Goal: Complete application form

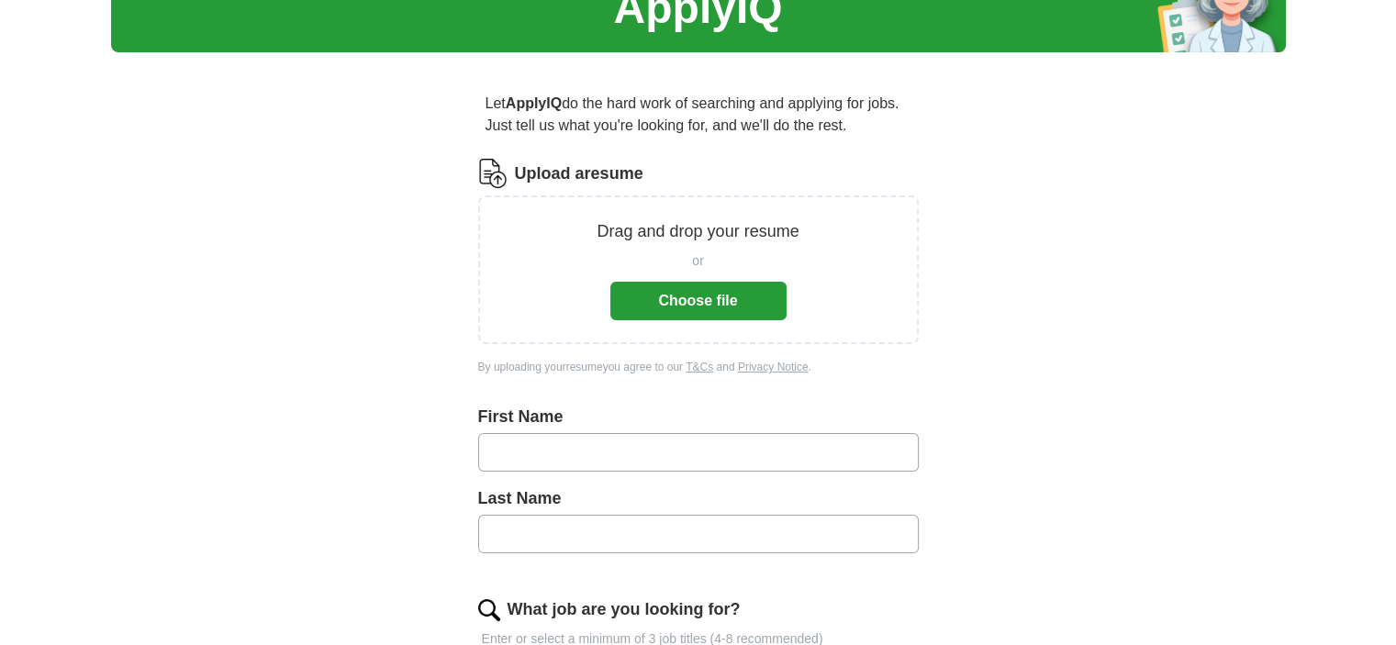
click at [639, 303] on button "Choose file" at bounding box center [698, 301] width 176 height 39
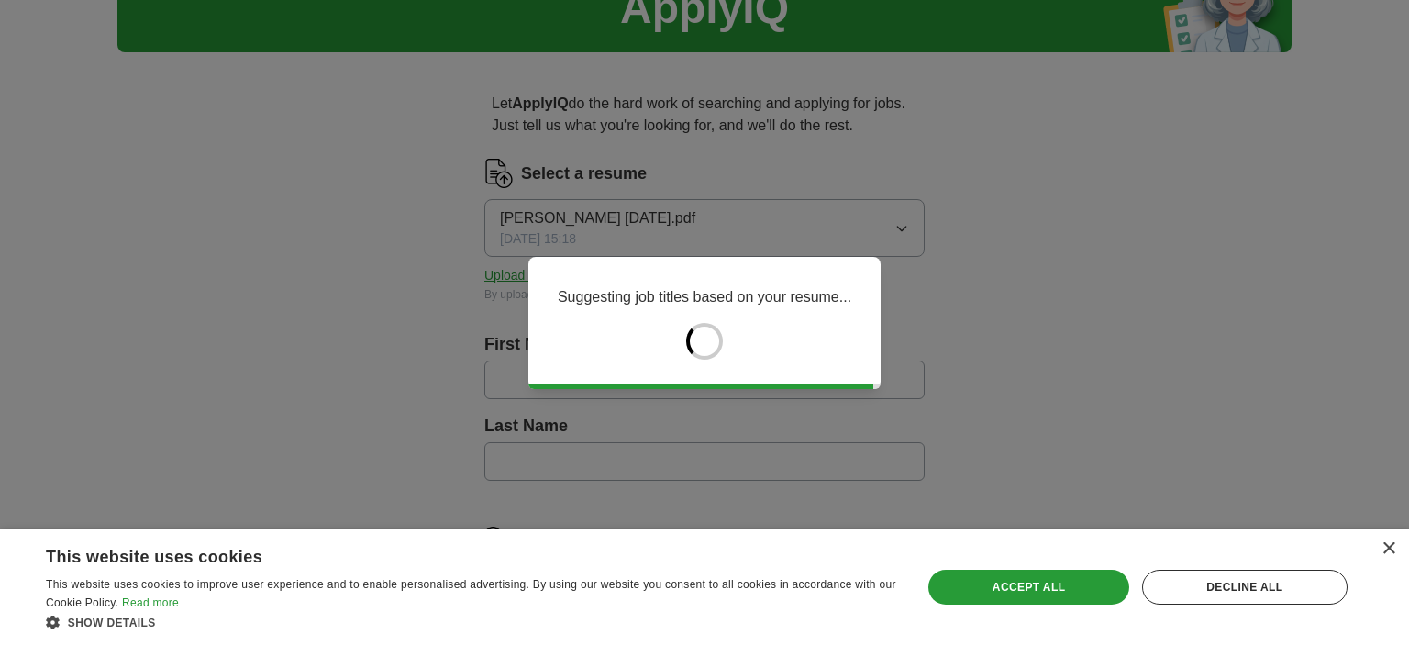
type input "*****"
type input "*********"
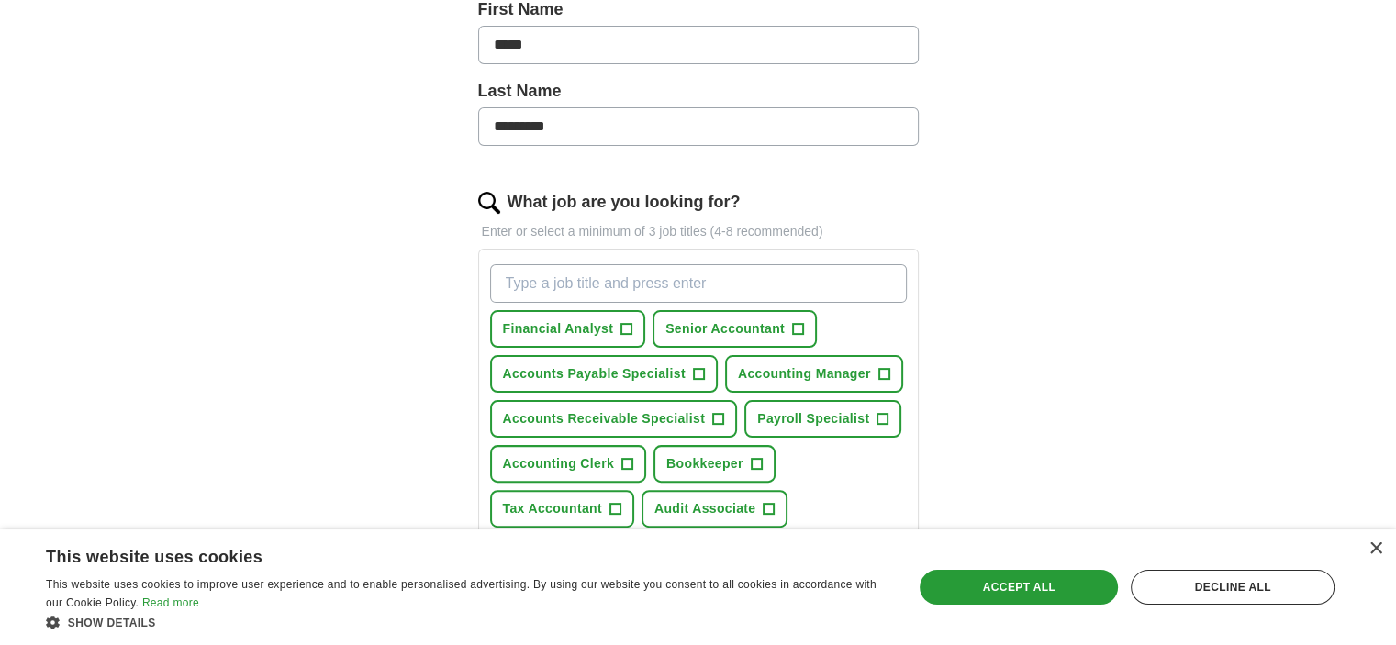
scroll to position [459, 0]
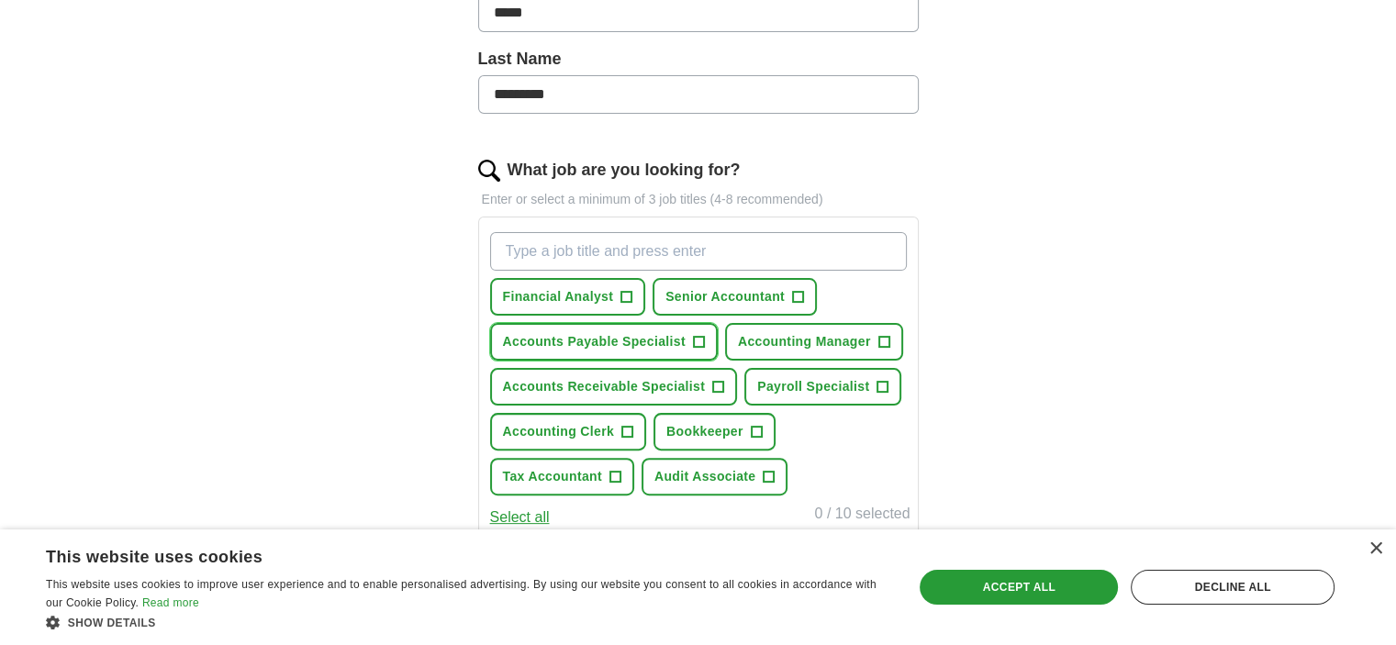
click at [652, 340] on span "Accounts Payable Specialist" at bounding box center [594, 341] width 183 height 19
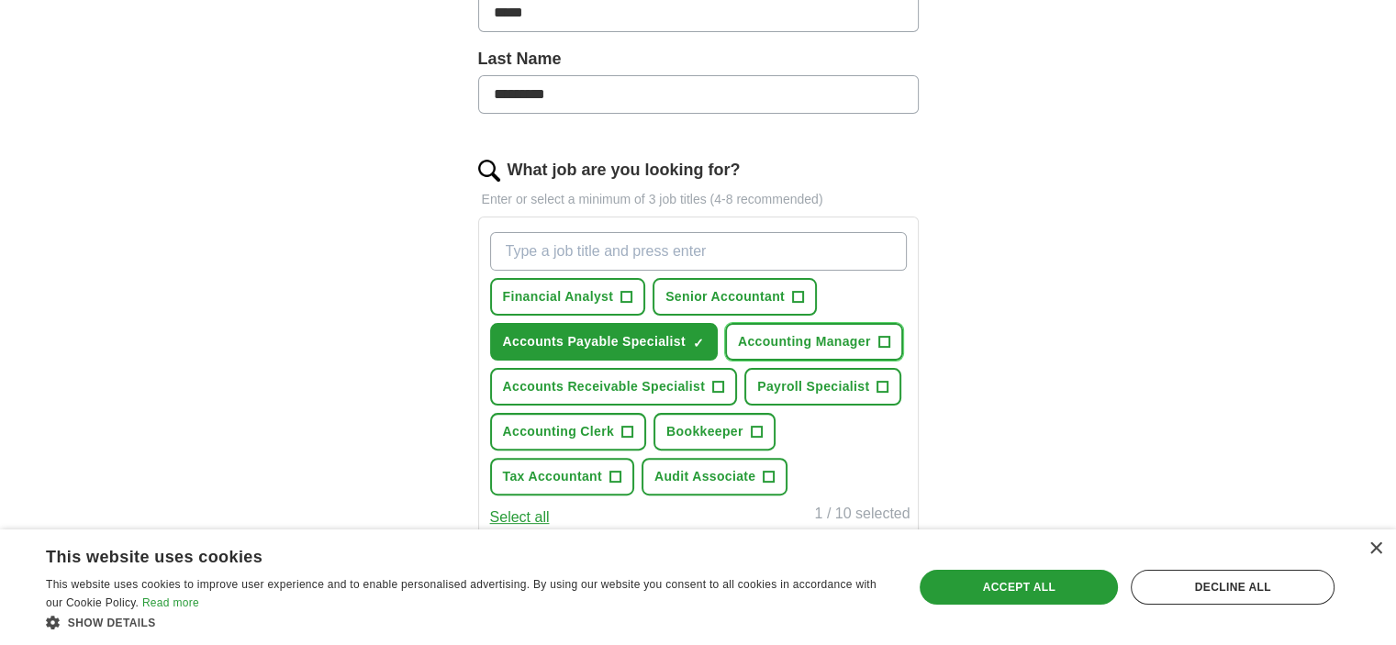
click at [751, 340] on span "Accounting Manager" at bounding box center [804, 341] width 133 height 19
click at [563, 428] on span "Accounting Clerk" at bounding box center [559, 431] width 112 height 19
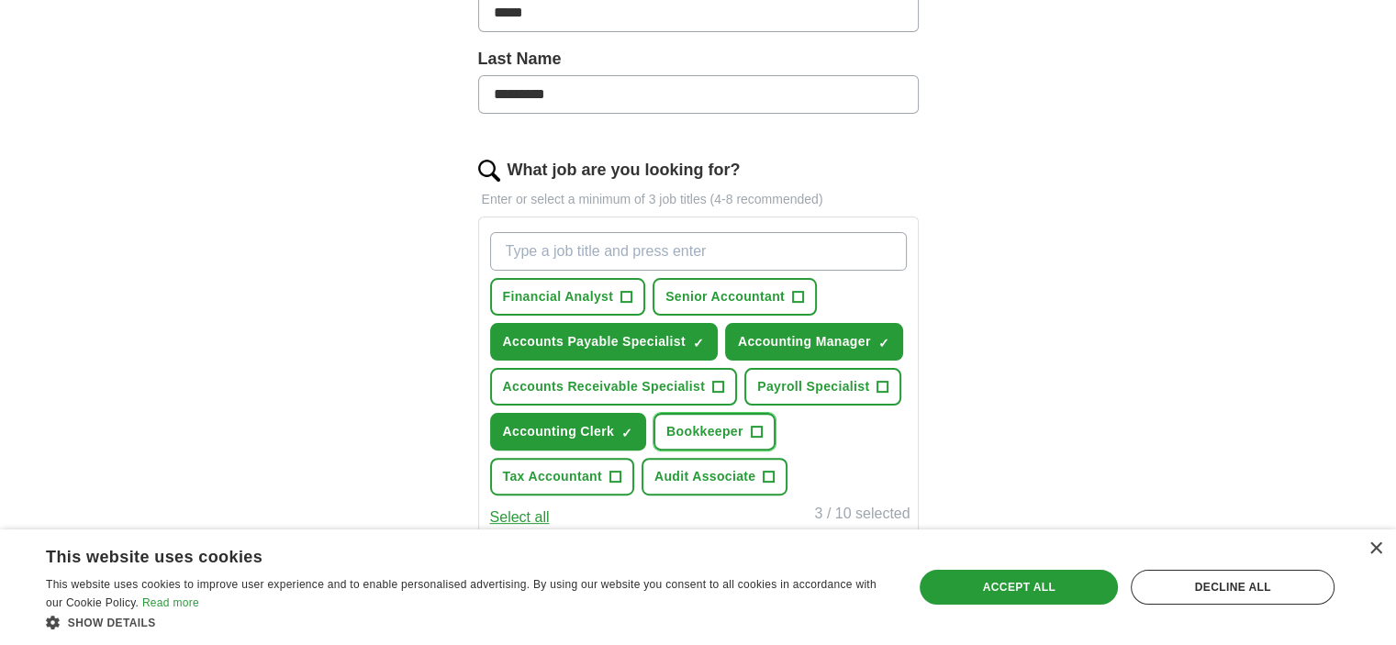
click at [683, 423] on span "Bookkeeper" at bounding box center [704, 431] width 77 height 19
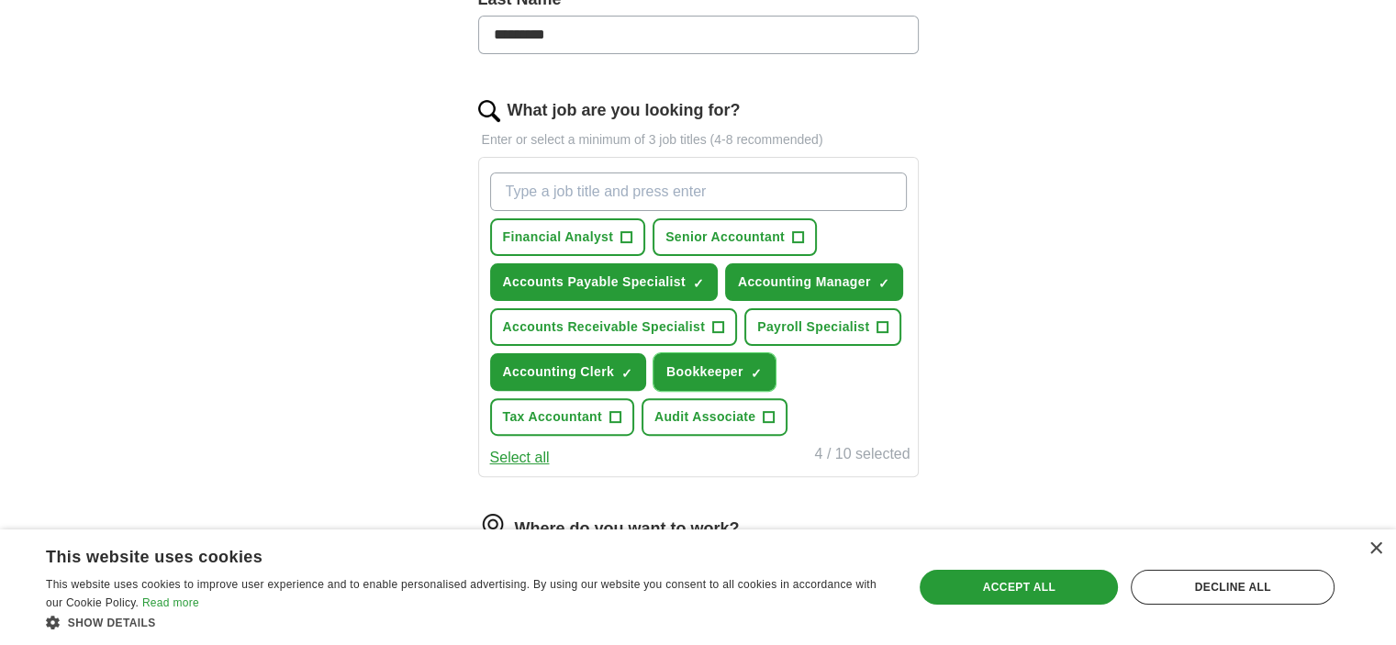
scroll to position [551, 0]
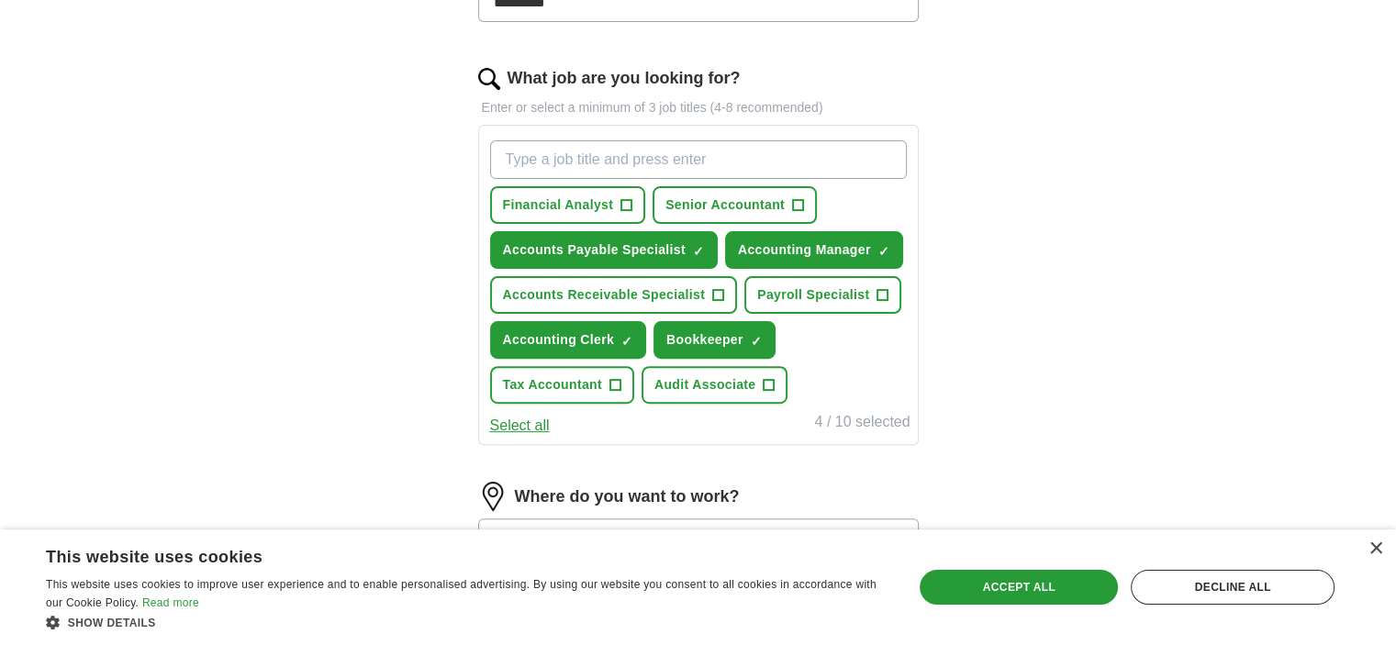
click at [634, 159] on input "What job are you looking for?" at bounding box center [698, 159] width 417 height 39
click at [628, 199] on span "+" at bounding box center [626, 205] width 11 height 15
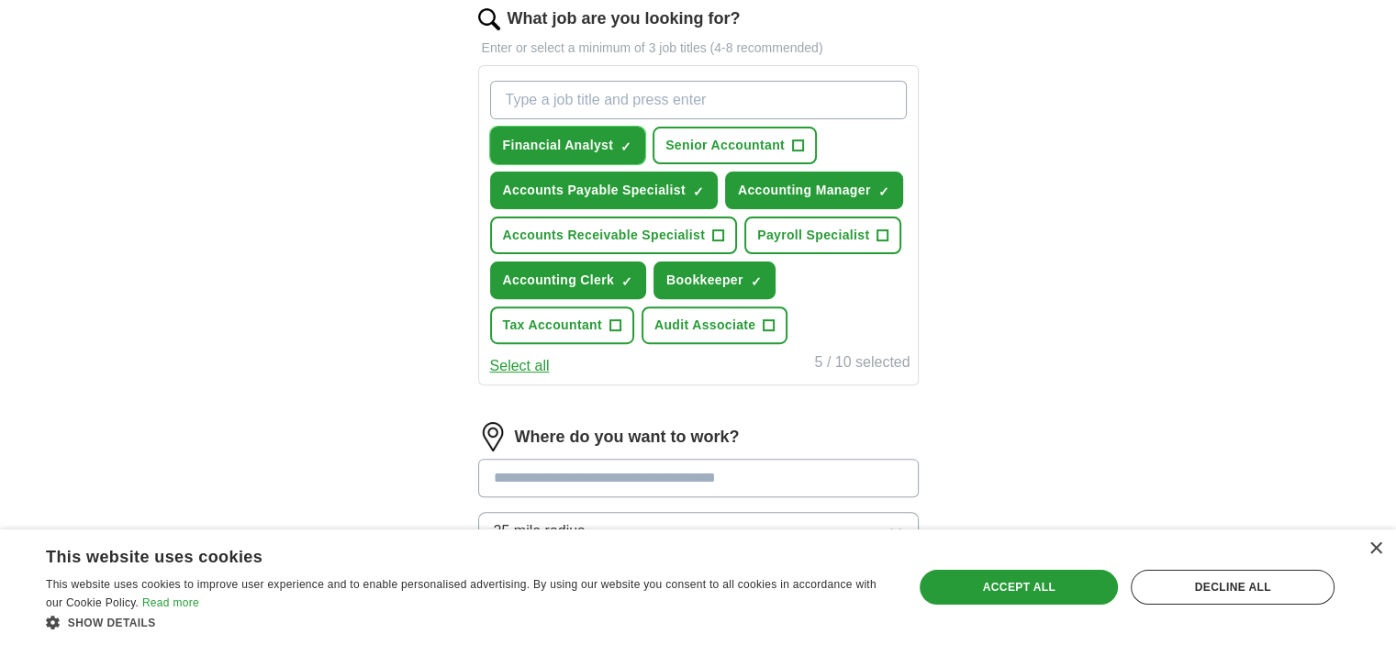
scroll to position [642, 0]
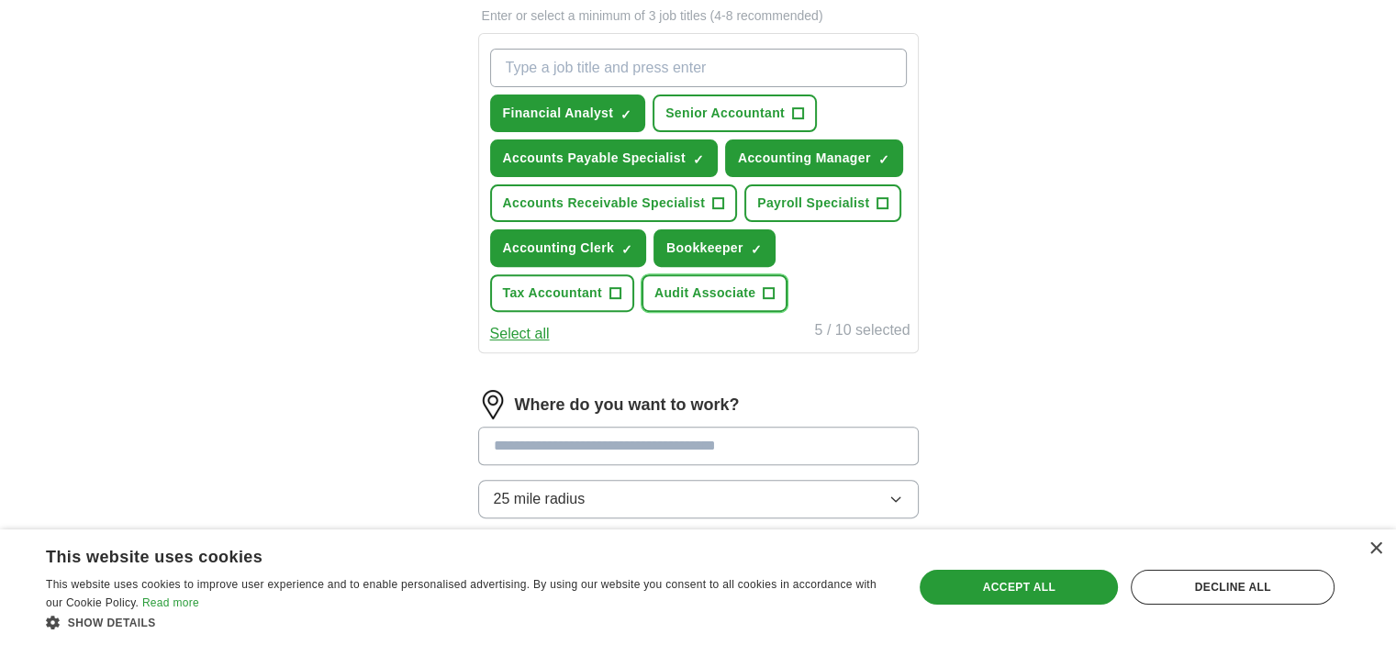
click at [763, 286] on span "+" at bounding box center [768, 293] width 11 height 15
click at [0, 0] on span "×" at bounding box center [0, 0] width 0 height 0
click at [763, 288] on span "+" at bounding box center [768, 293] width 11 height 15
click at [521, 326] on button "Select all" at bounding box center [520, 334] width 60 height 22
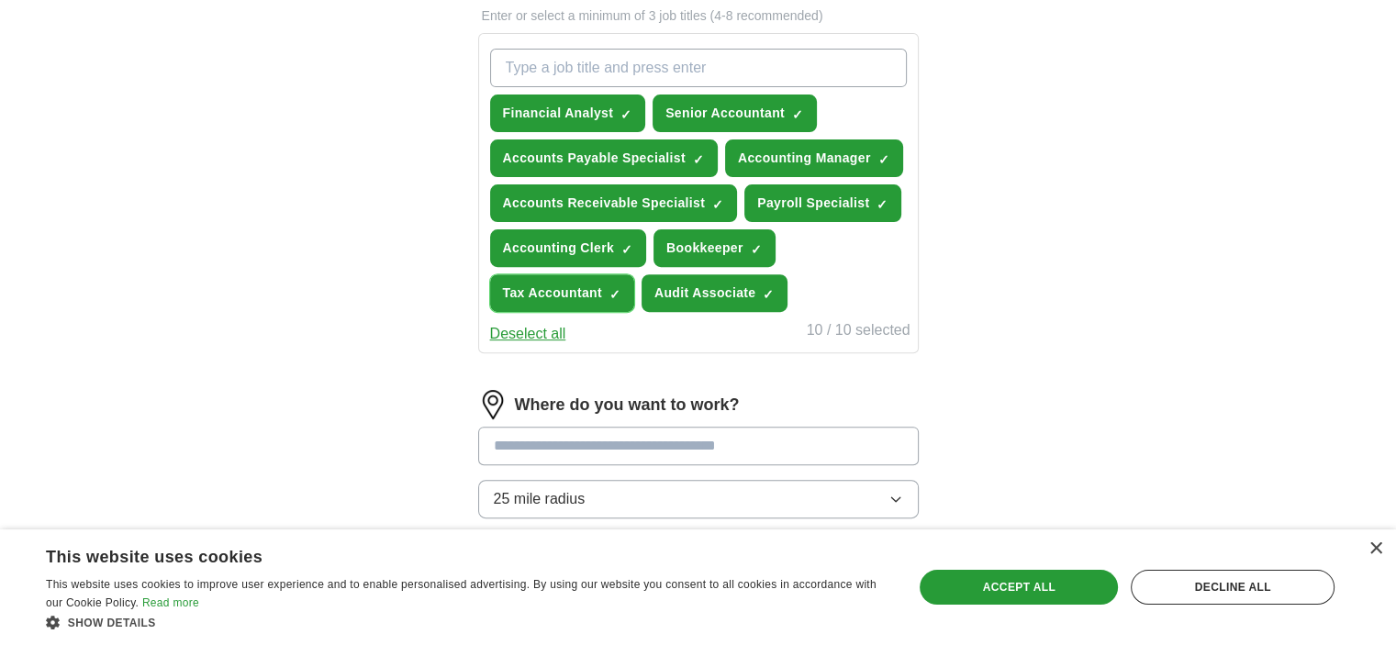
click at [628, 291] on button "Tax Accountant ✓ ×" at bounding box center [562, 293] width 144 height 38
click at [0, 0] on span "×" at bounding box center [0, 0] width 0 height 0
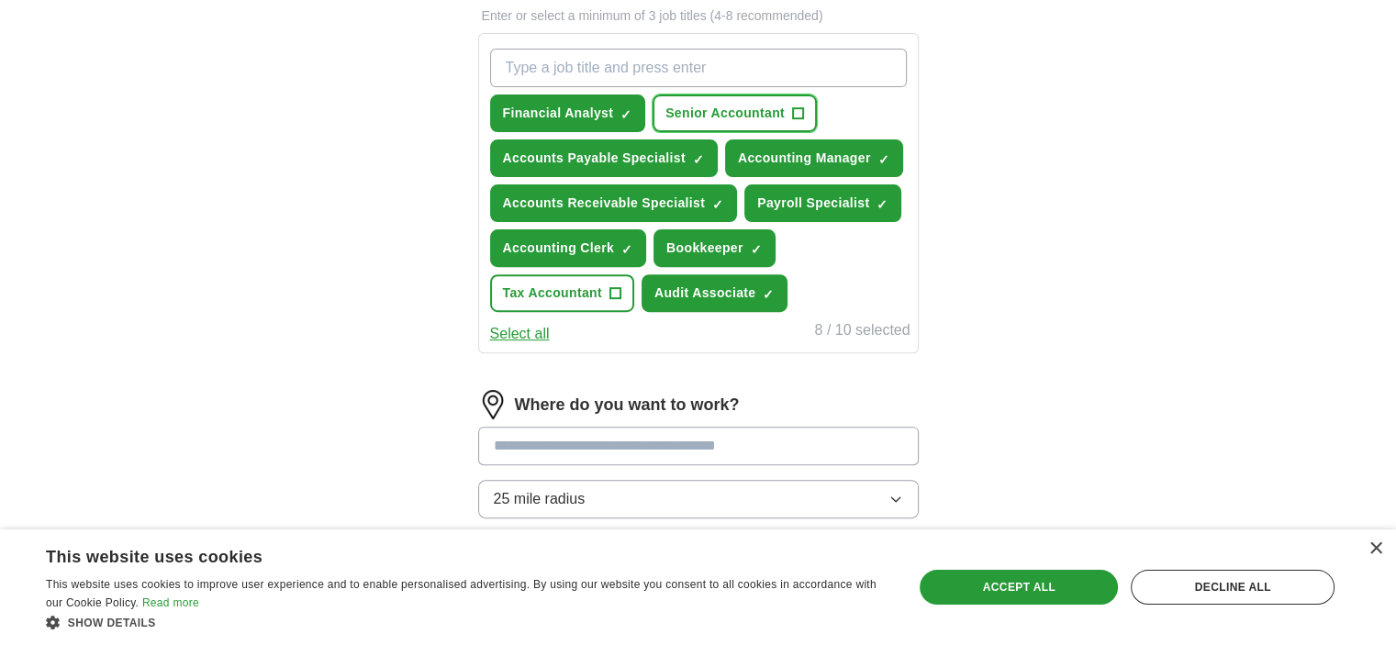
scroll to position [734, 0]
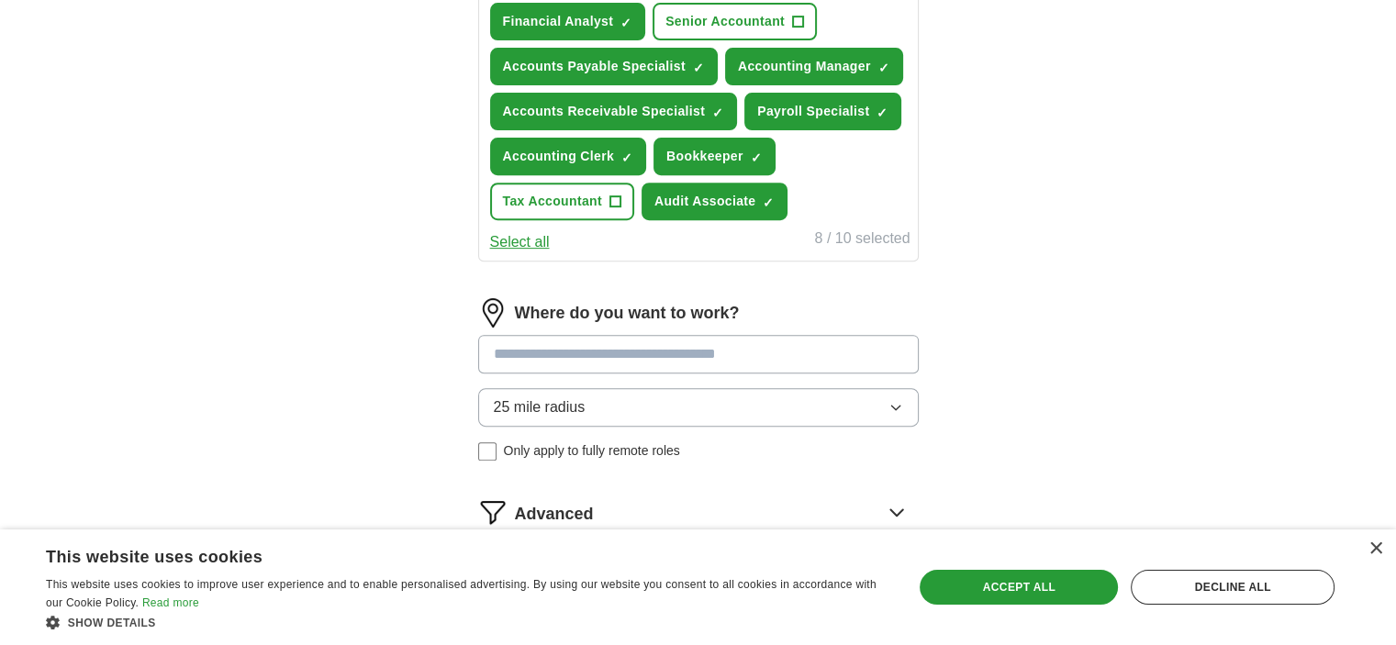
click at [695, 348] on input at bounding box center [698, 354] width 440 height 39
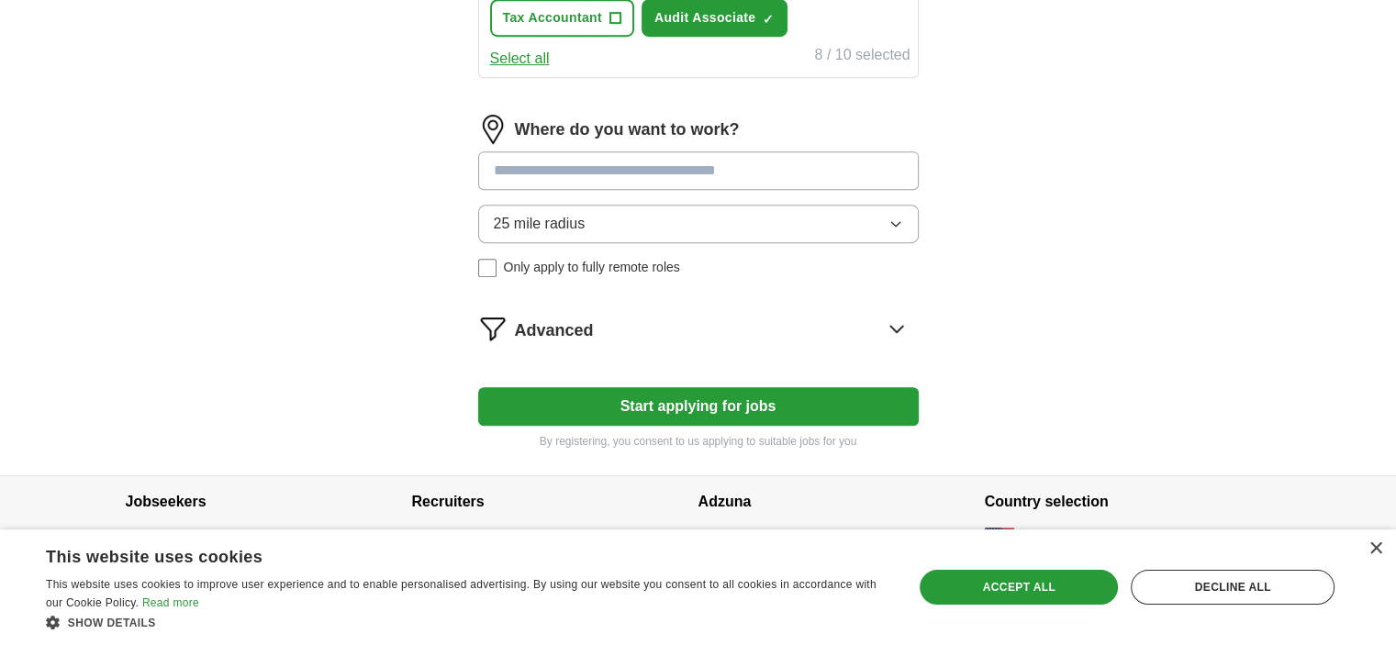
scroll to position [826, 0]
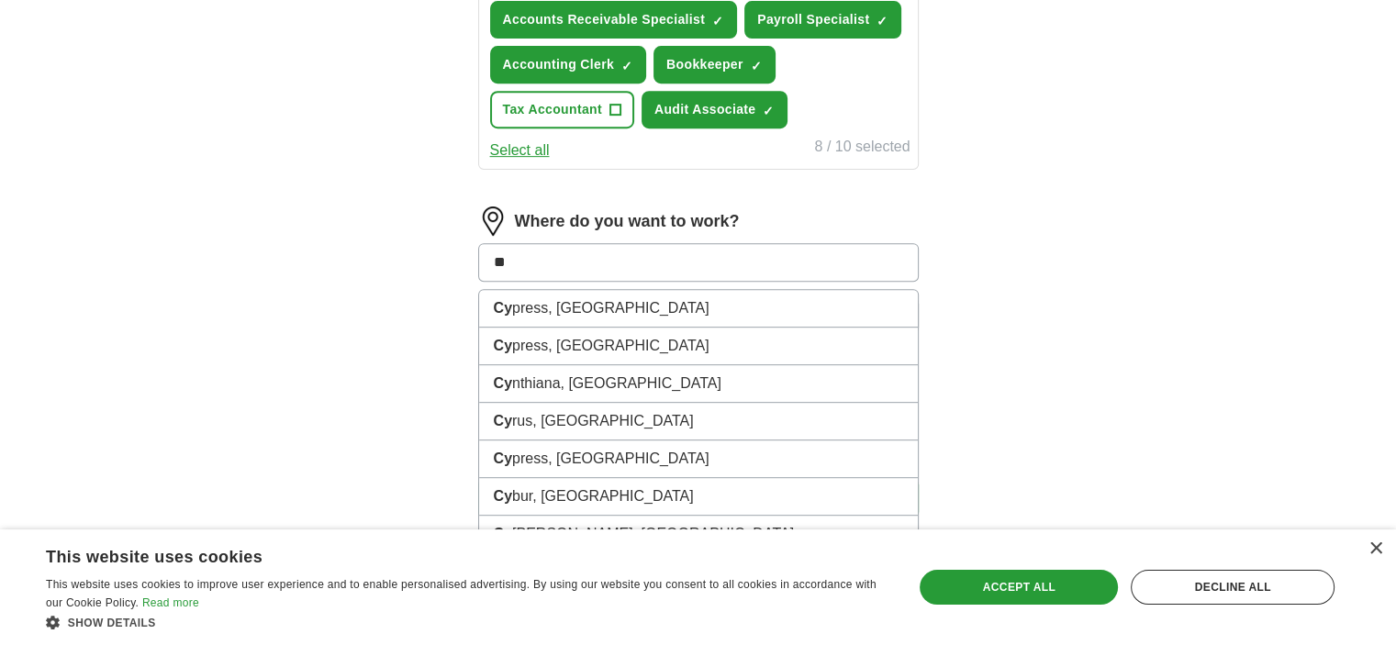
type input "*"
type input "****"
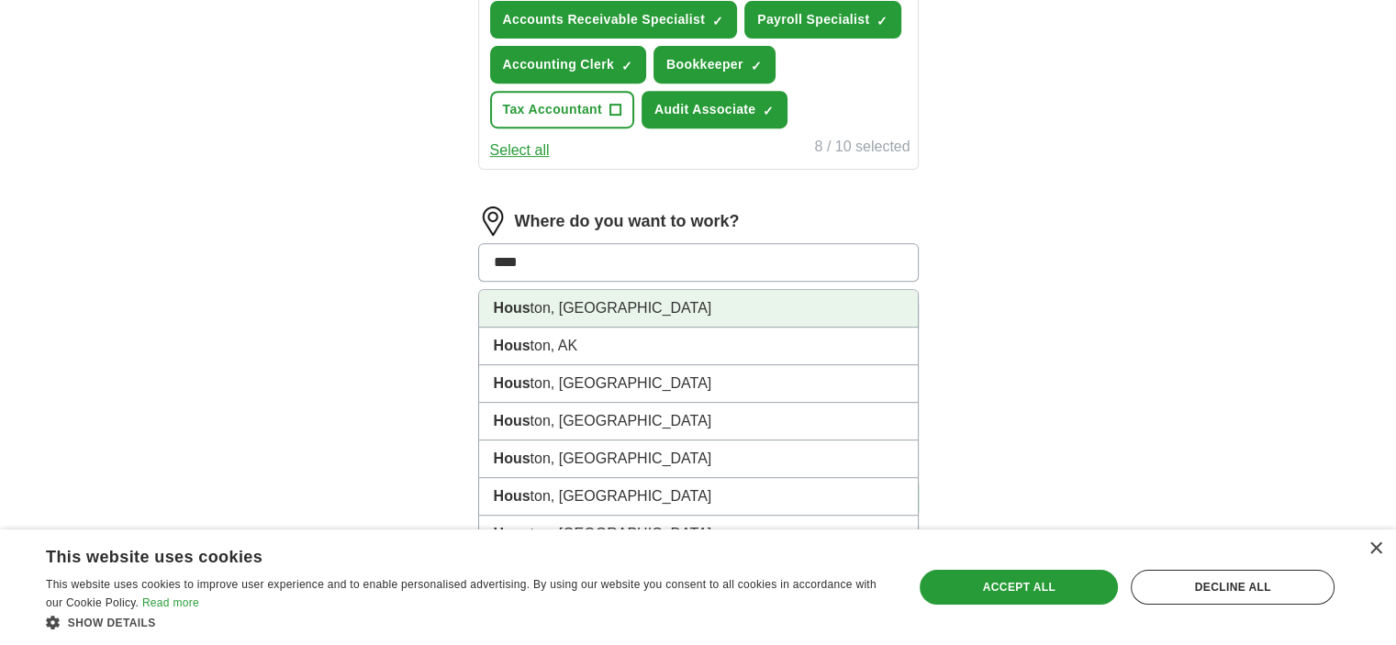
click at [551, 306] on li "Hous ton, [GEOGRAPHIC_DATA]" at bounding box center [698, 309] width 439 height 38
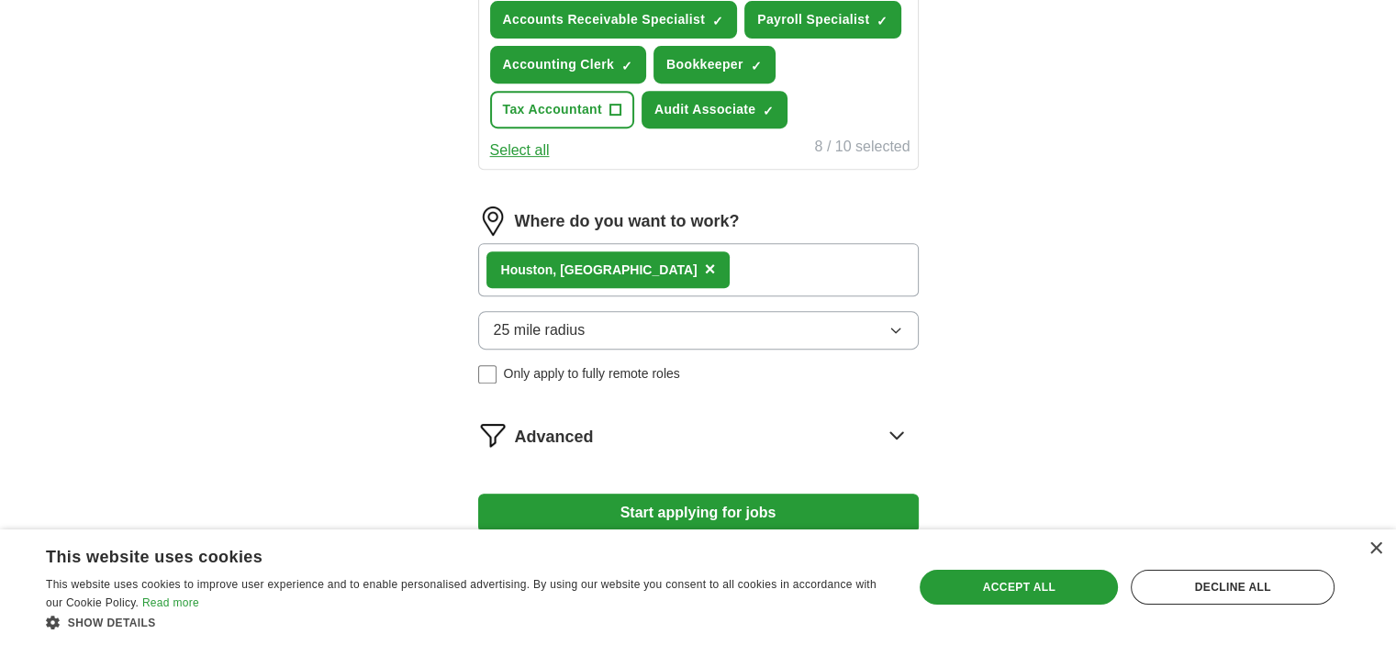
click at [894, 328] on icon "button" at bounding box center [895, 330] width 15 height 15
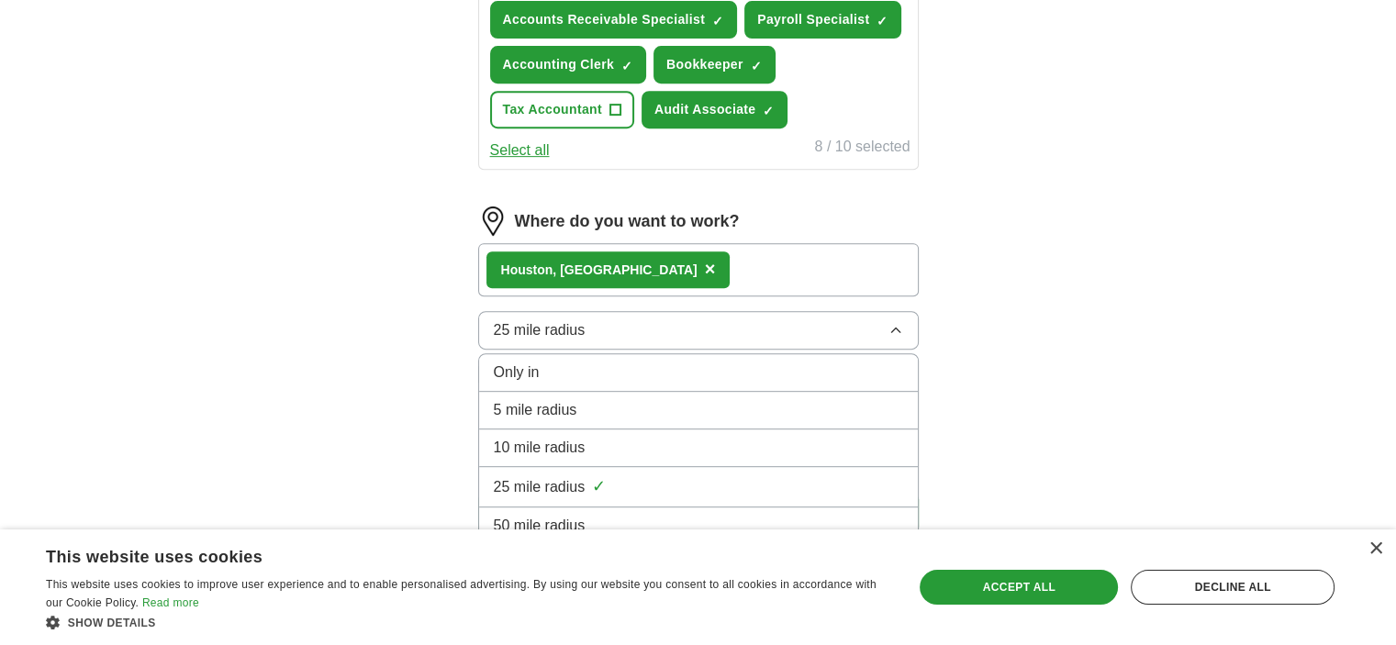
scroll to position [918, 0]
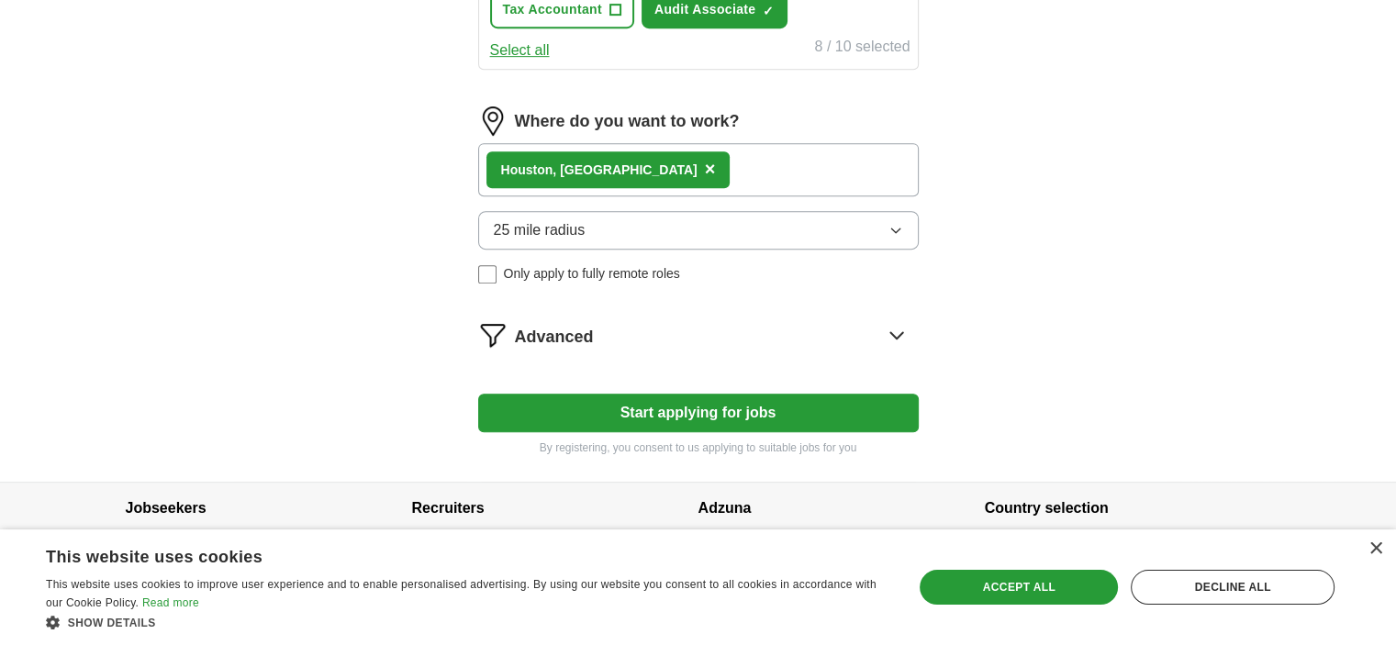
scroll to position [941, 0]
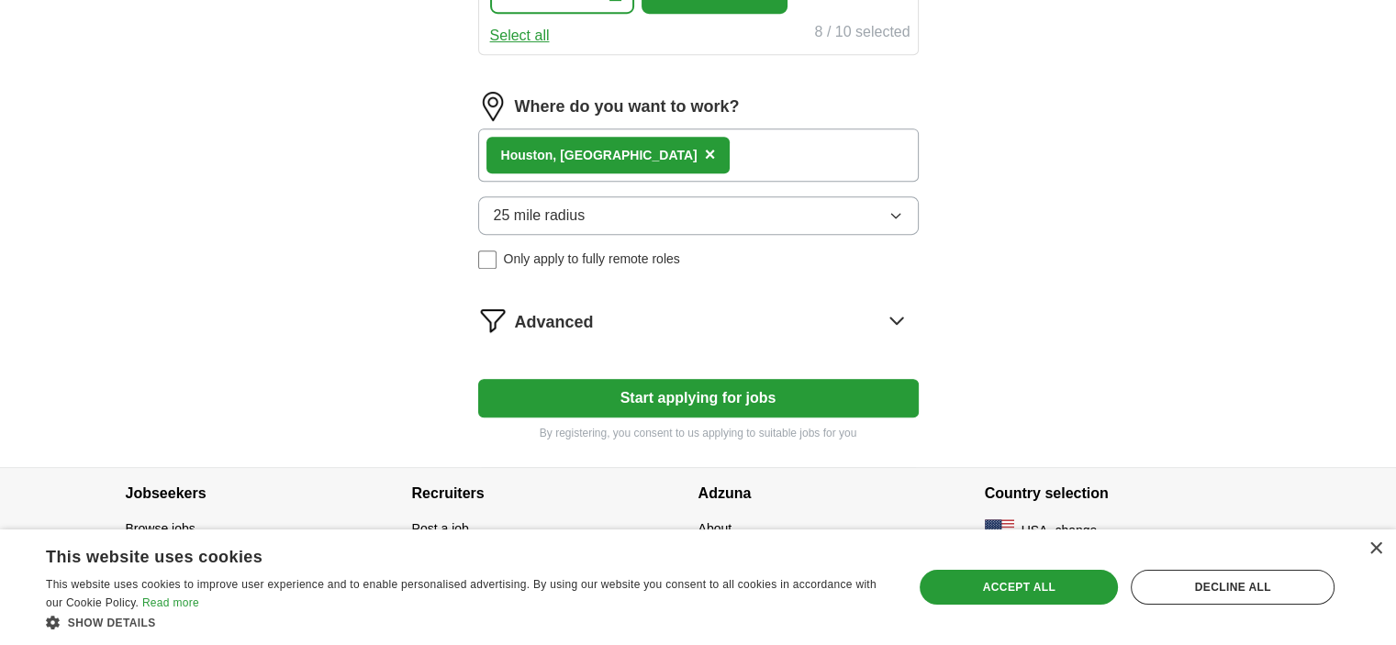
click at [826, 390] on button "Start applying for jobs" at bounding box center [698, 398] width 440 height 39
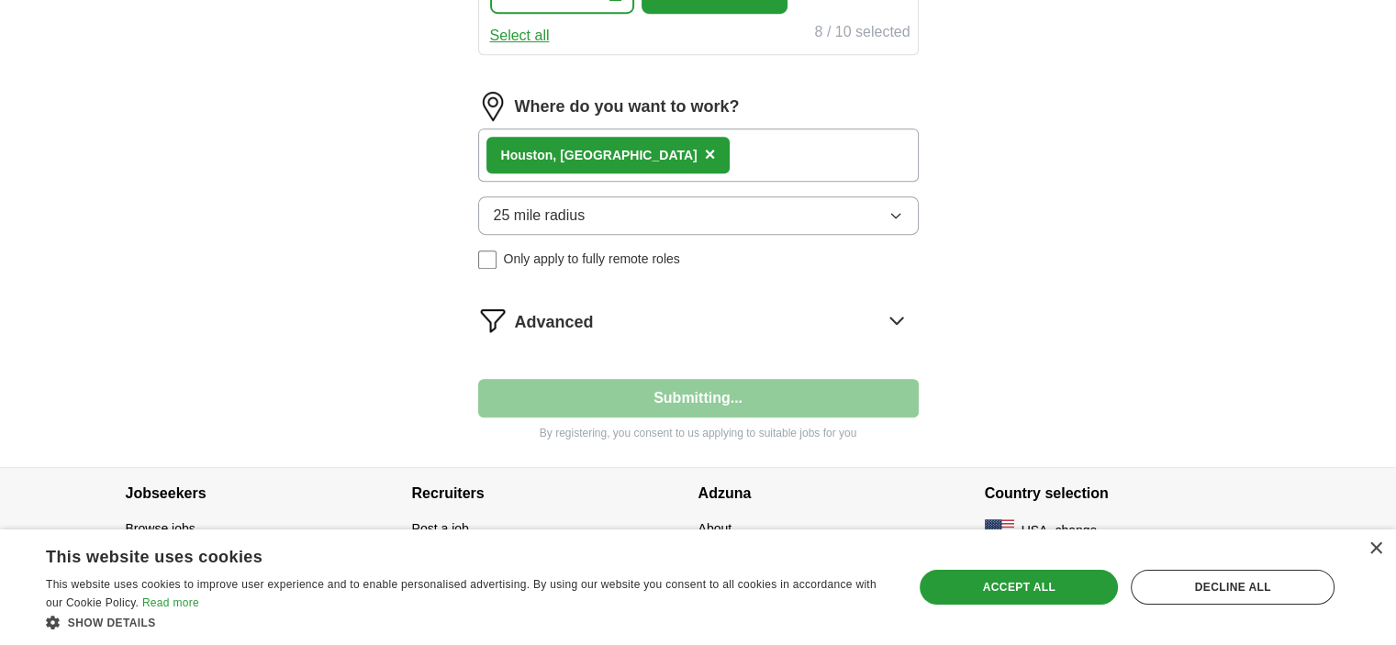
select select "**"
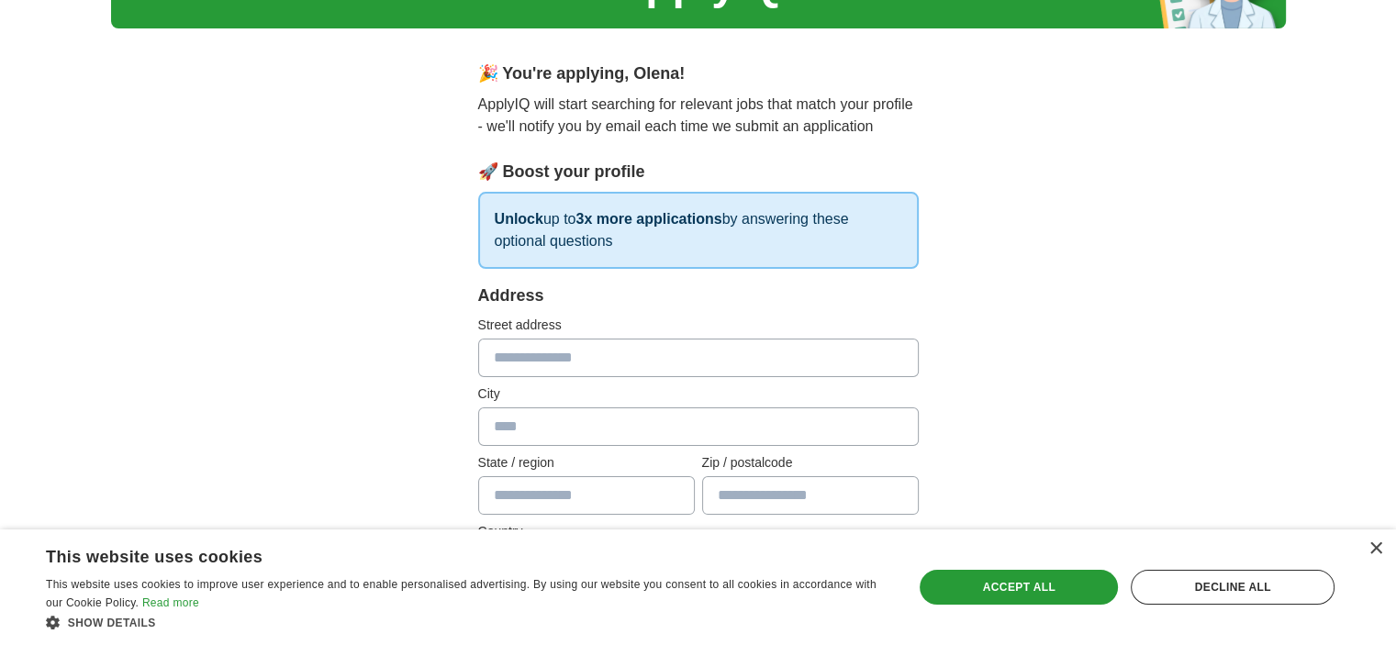
scroll to position [228, 0]
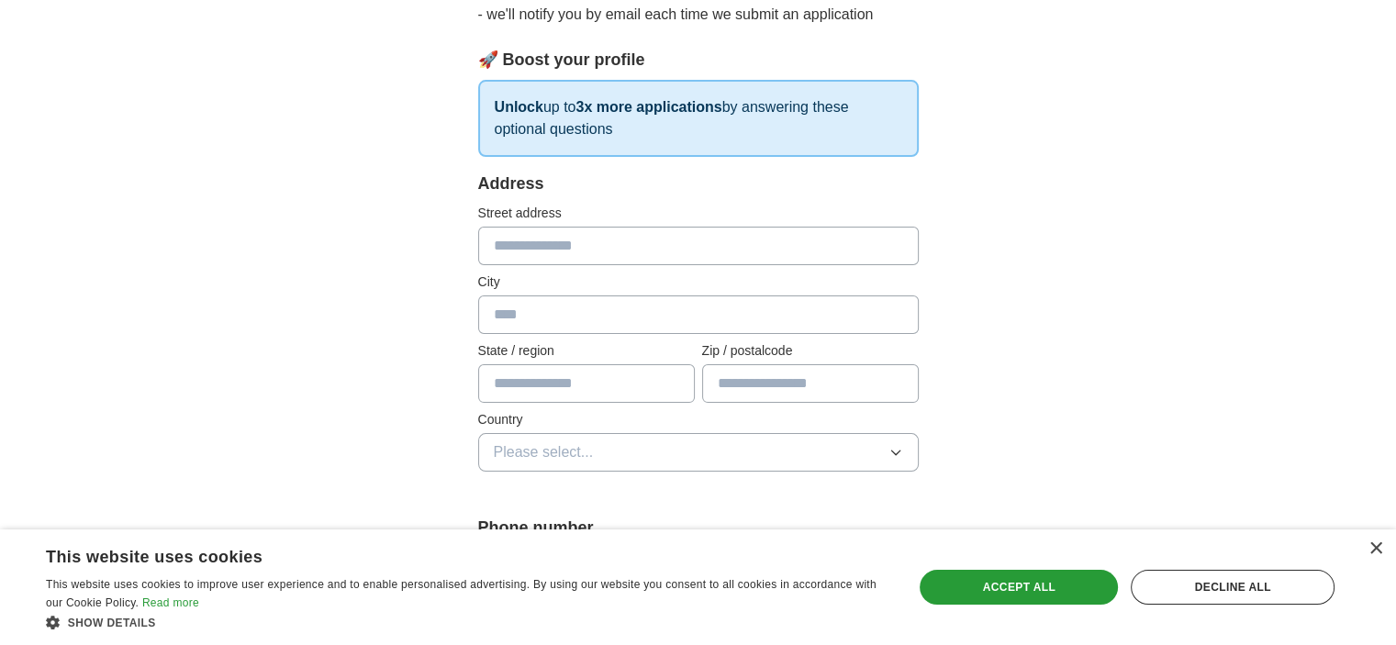
click at [675, 254] on input "text" at bounding box center [698, 246] width 440 height 39
type input "**********"
type input "*******"
type input "**"
type input "*****"
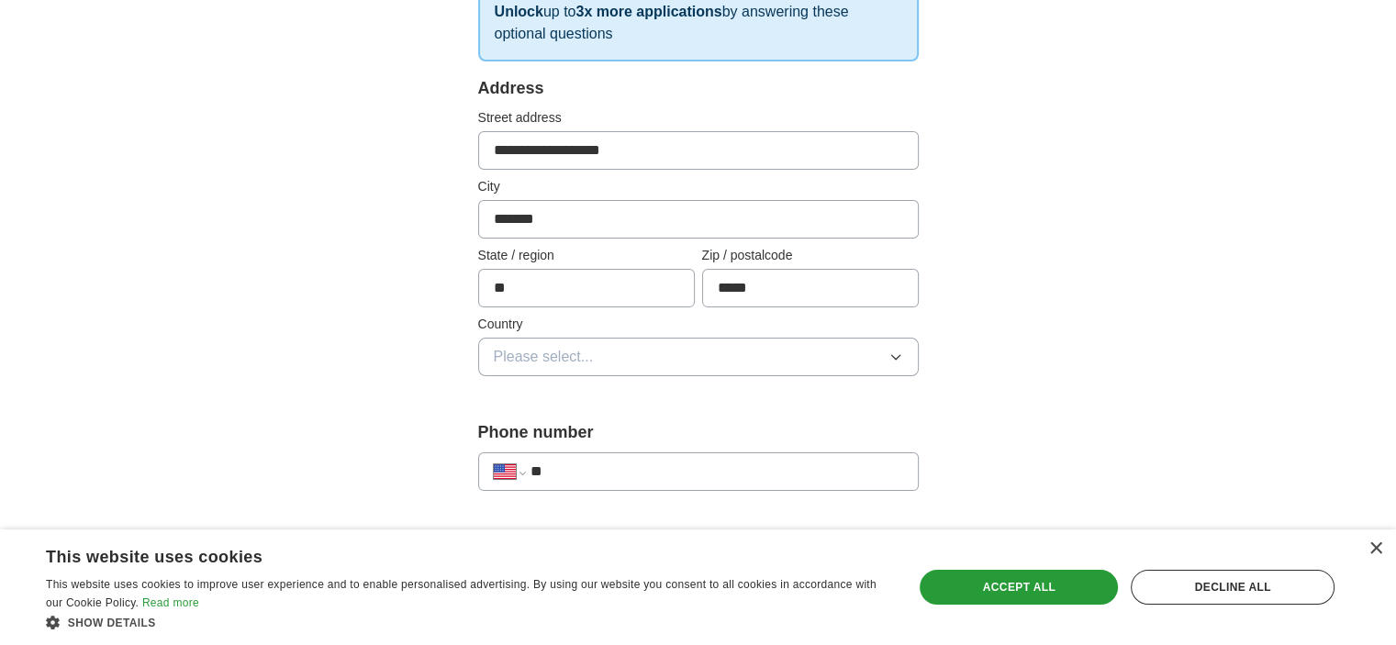
scroll to position [319, 0]
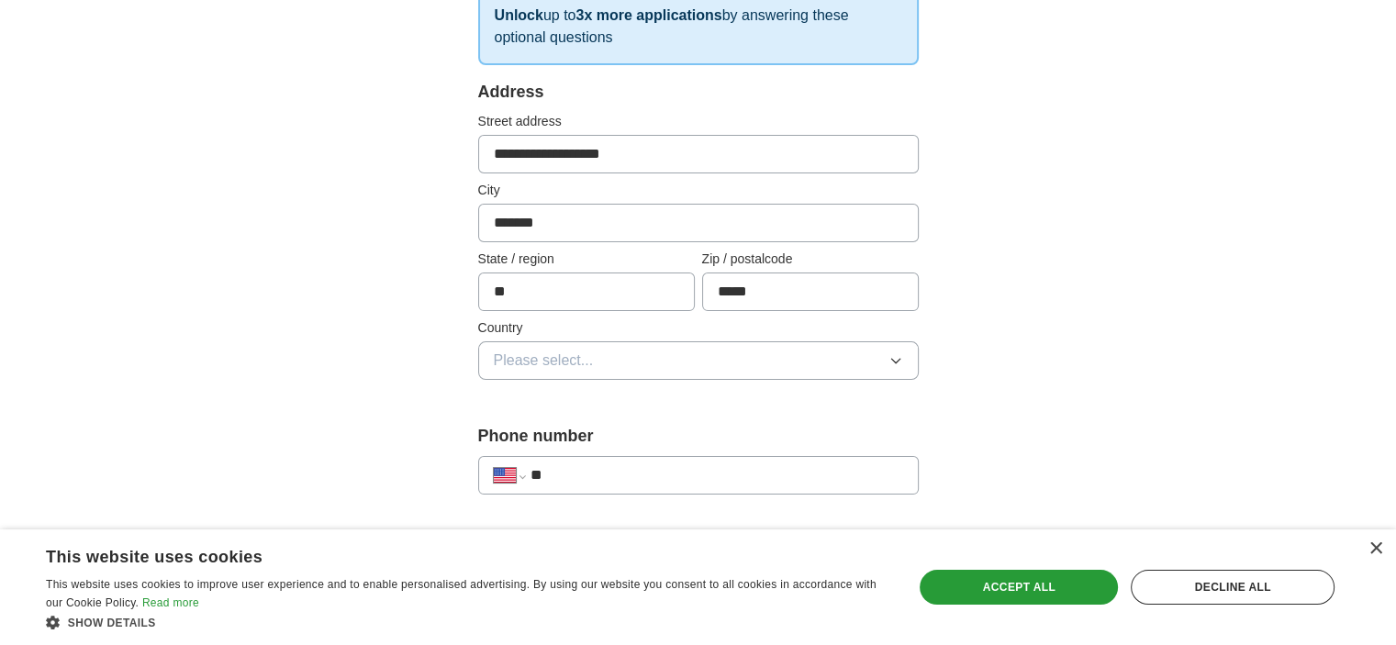
click at [846, 362] on button "Please select..." at bounding box center [698, 360] width 440 height 39
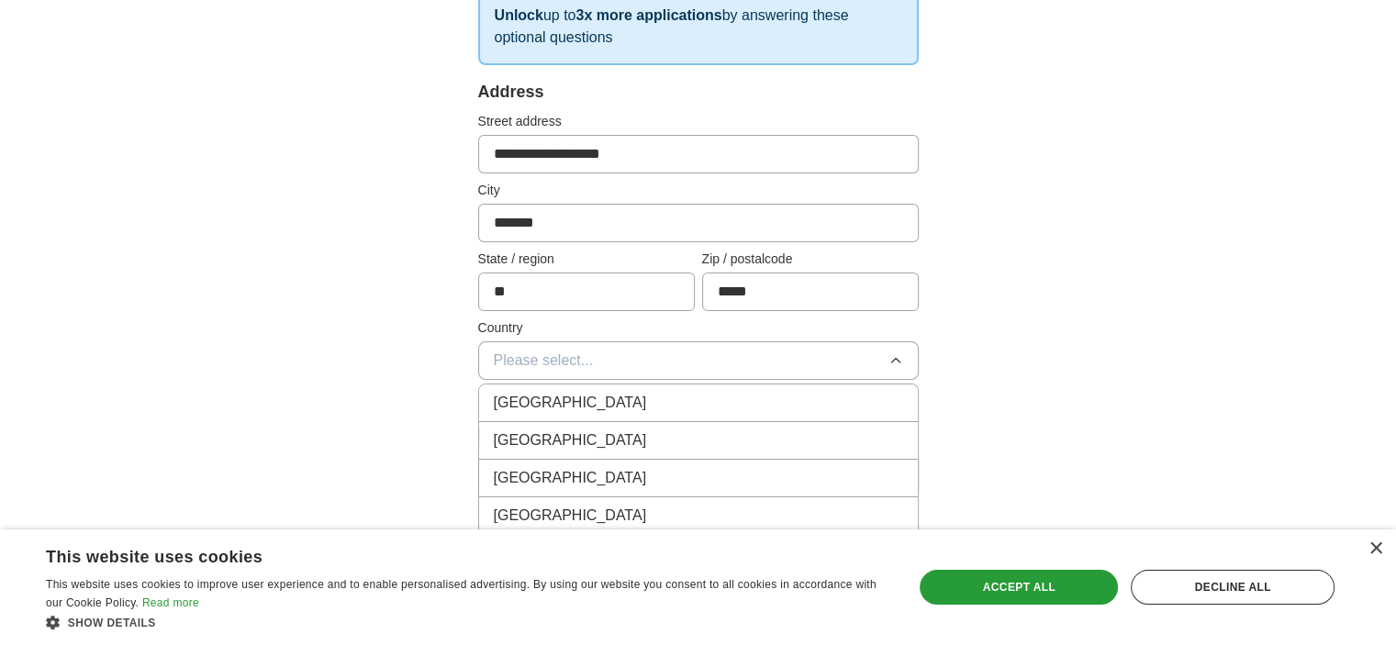
click at [712, 433] on div "[GEOGRAPHIC_DATA]" at bounding box center [698, 440] width 409 height 22
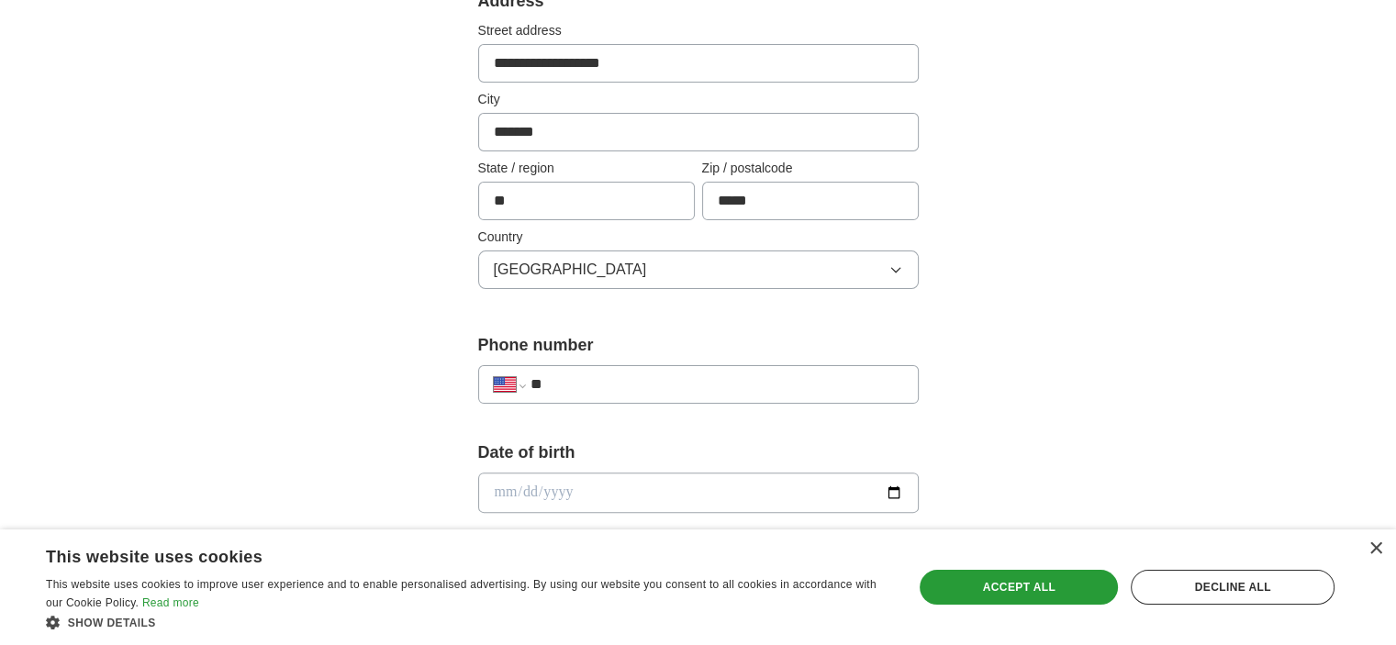
scroll to position [411, 0]
click at [670, 384] on input "**" at bounding box center [715, 384] width 373 height 22
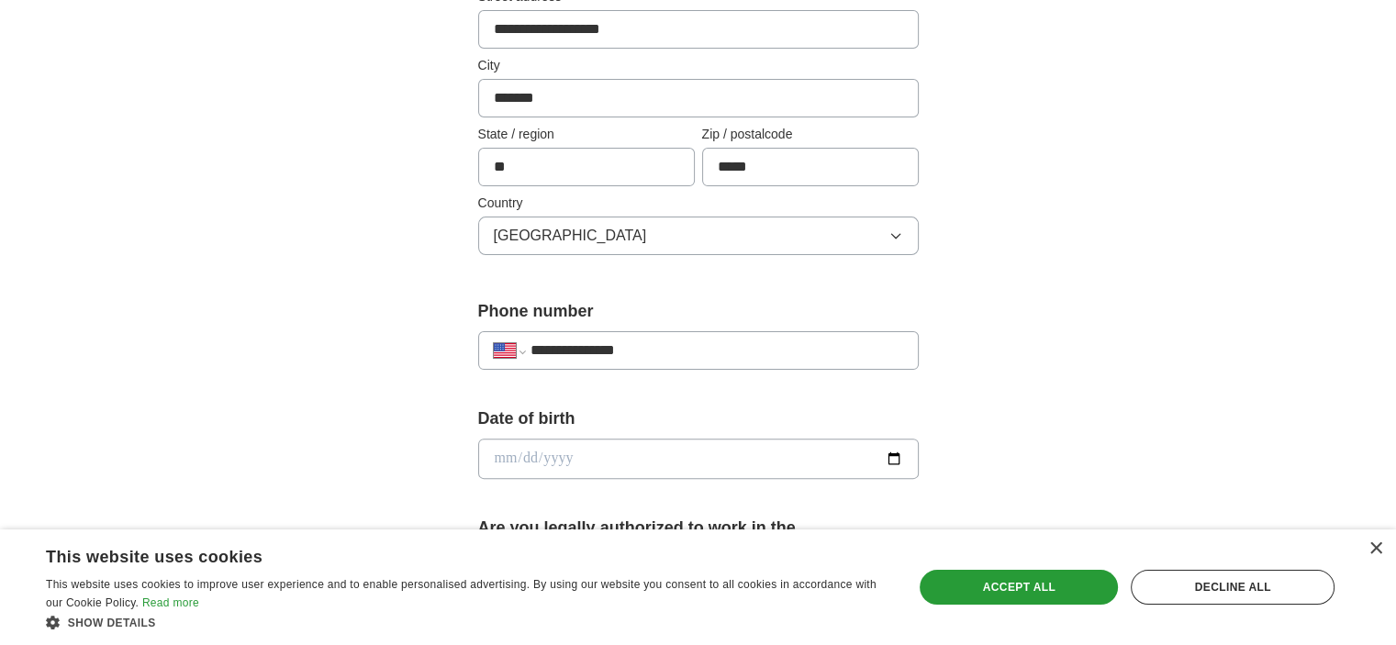
scroll to position [503, 0]
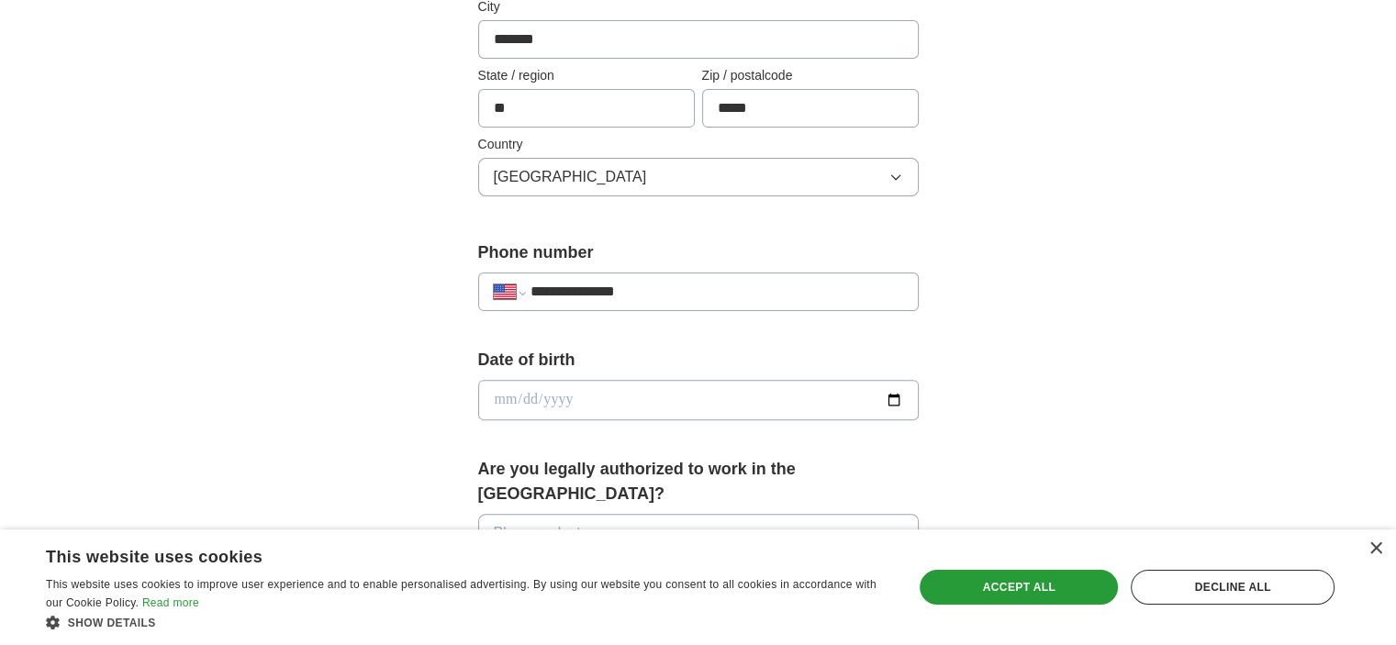
type input "**********"
click at [888, 400] on input "date" at bounding box center [698, 400] width 440 height 40
click at [1002, 157] on div "**********" at bounding box center [698, 388] width 1175 height 1671
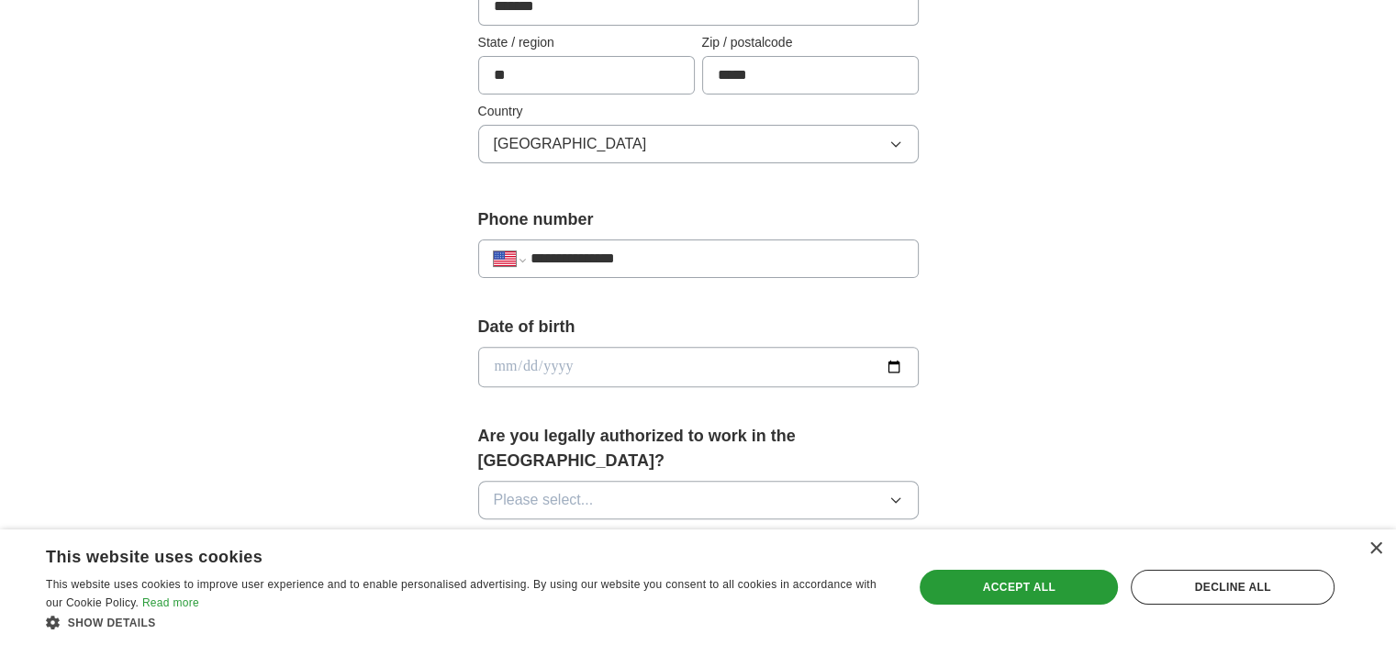
scroll to position [595, 0]
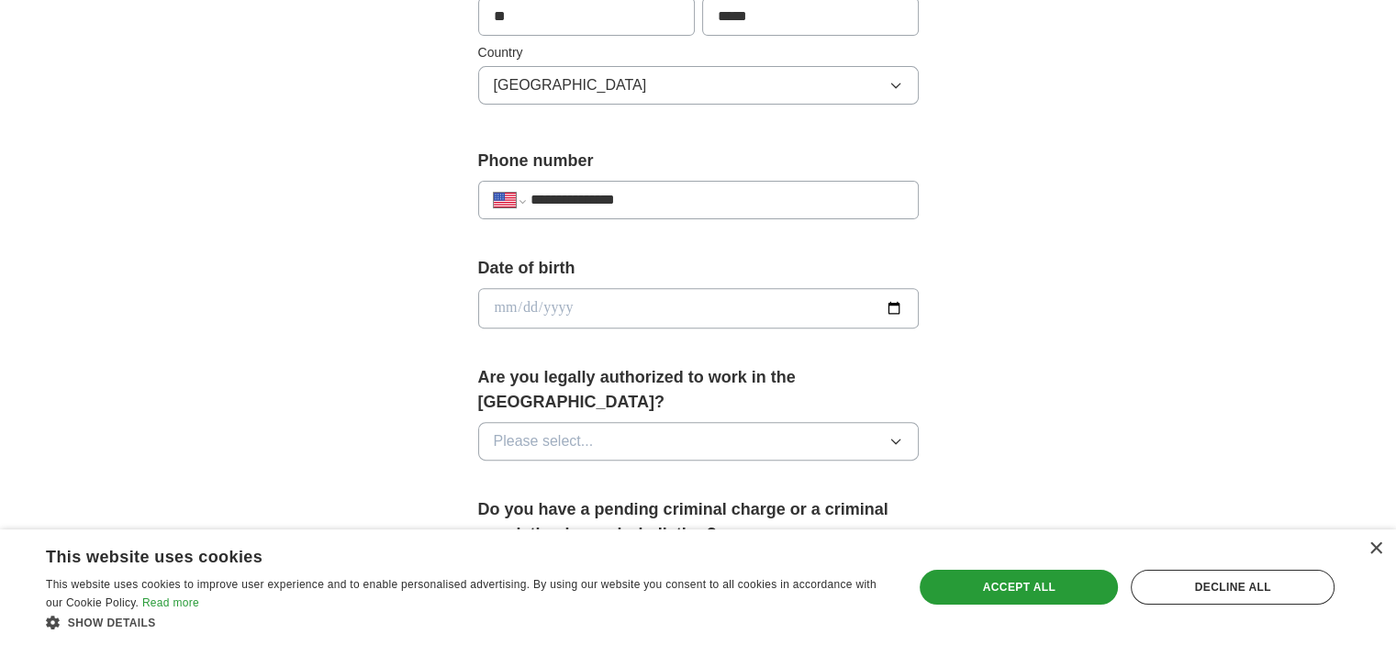
click at [899, 305] on input "date" at bounding box center [698, 308] width 440 height 40
type input "**********"
click at [613, 309] on input "**********" at bounding box center [698, 308] width 440 height 40
type input "**********"
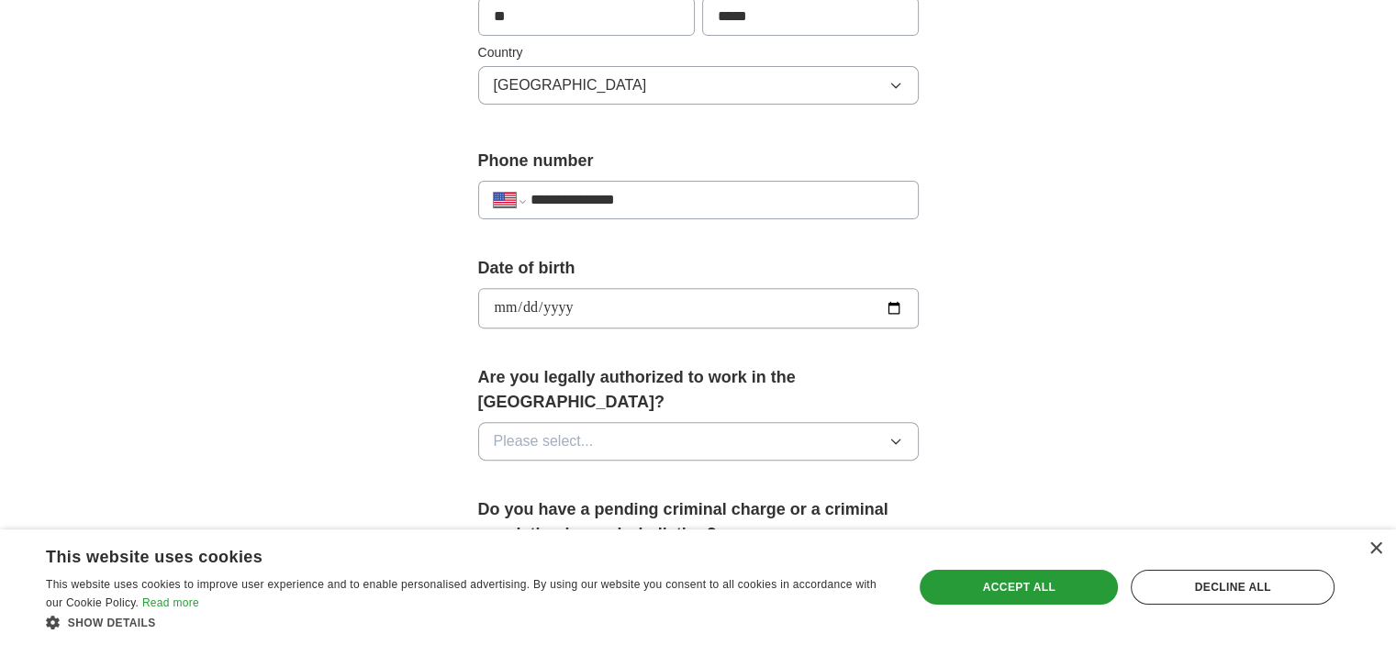
click at [894, 307] on input "**********" at bounding box center [698, 308] width 440 height 40
click at [894, 434] on icon "button" at bounding box center [895, 441] width 15 height 15
click at [691, 473] on div "Yes" at bounding box center [698, 484] width 409 height 22
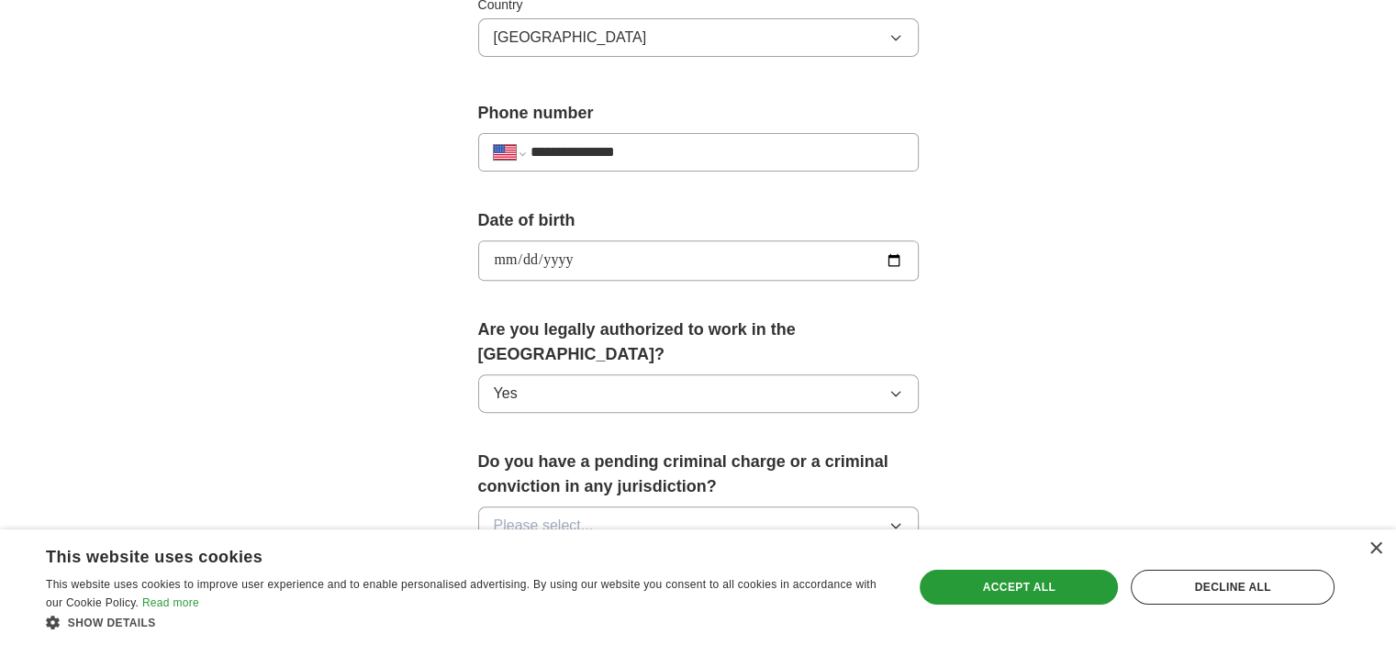
scroll to position [686, 0]
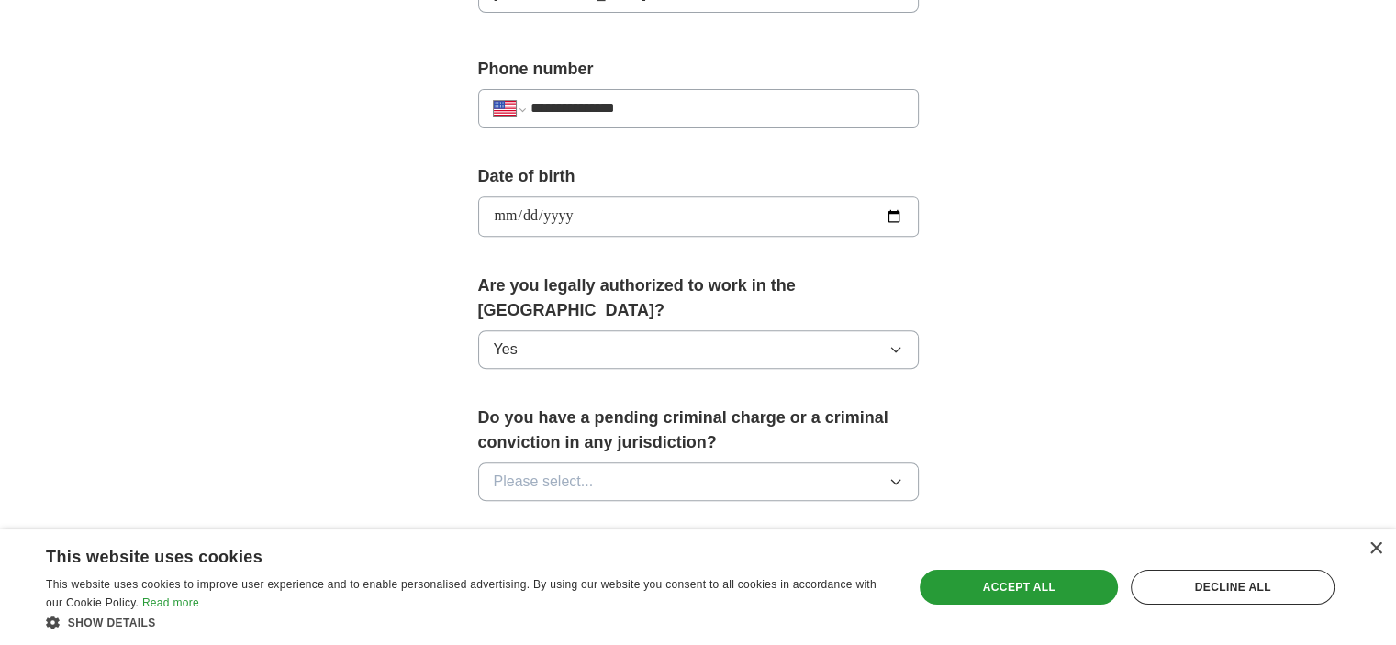
click at [891, 480] on icon "button" at bounding box center [895, 482] width 8 height 5
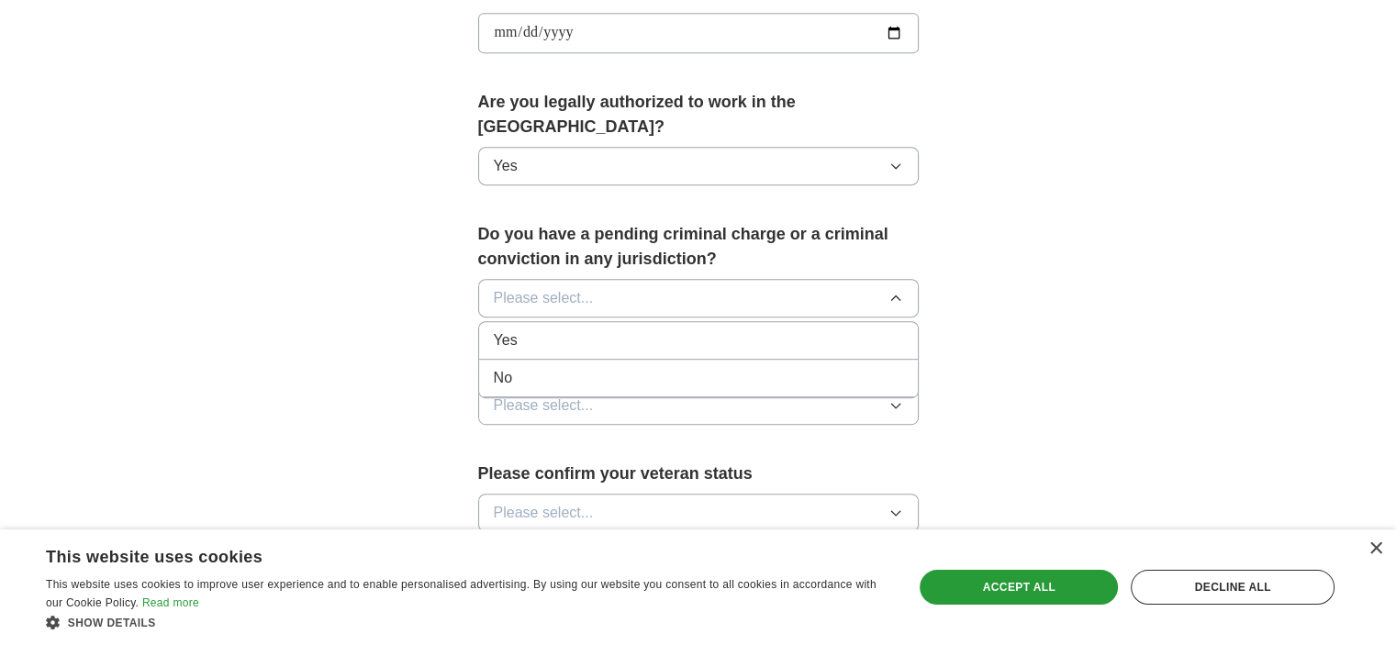
click at [661, 367] on div "No" at bounding box center [698, 378] width 409 height 22
click at [897, 404] on icon "button" at bounding box center [895, 406] width 8 height 5
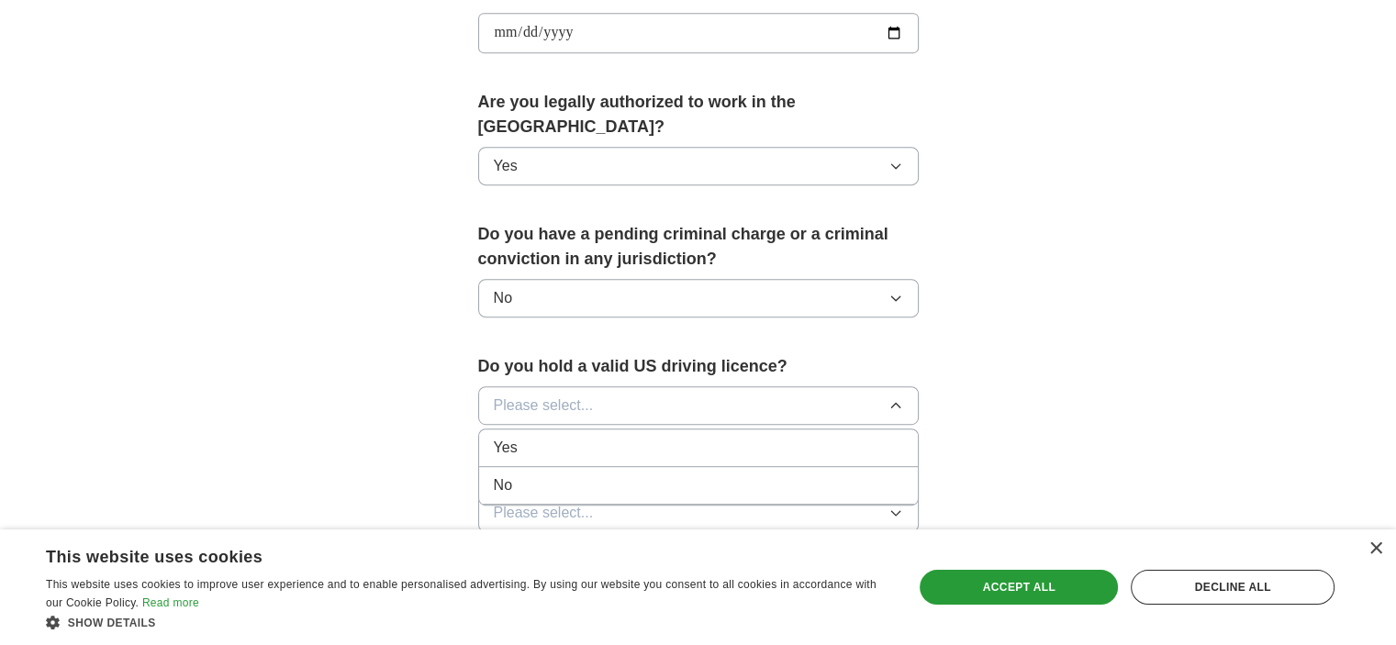
click at [754, 437] on div "Yes" at bounding box center [698, 448] width 409 height 22
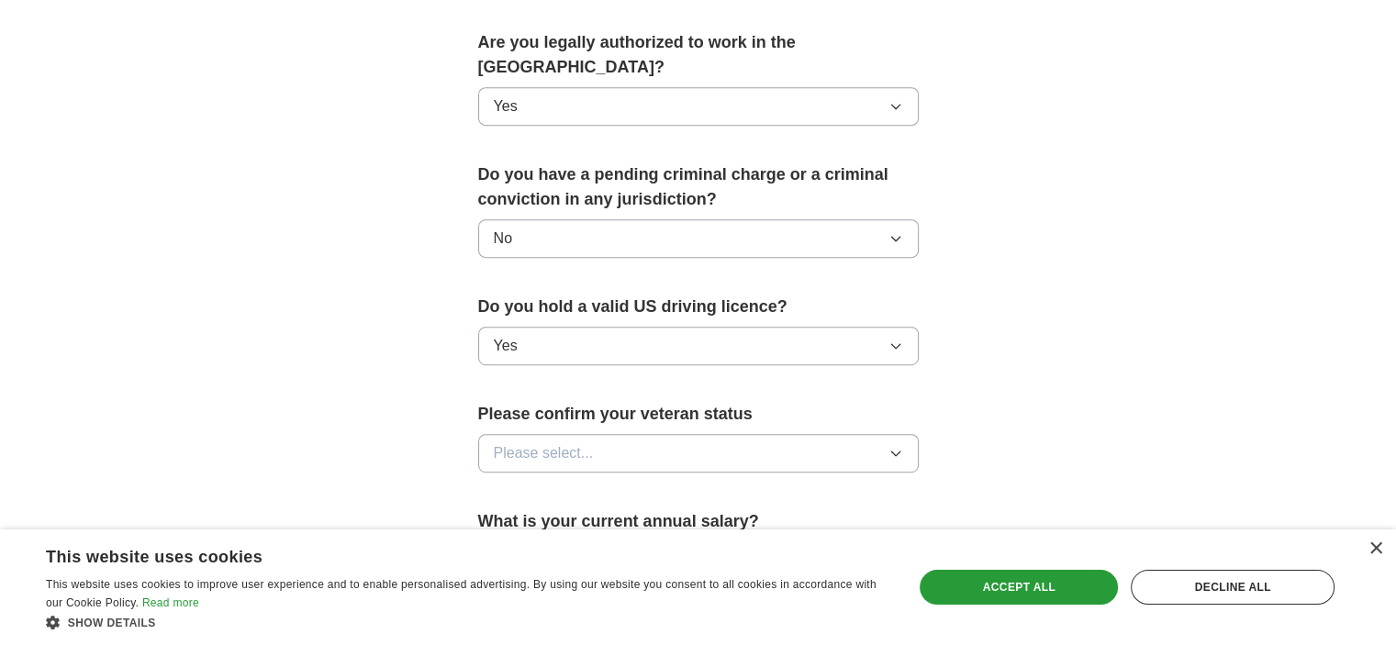
scroll to position [962, 0]
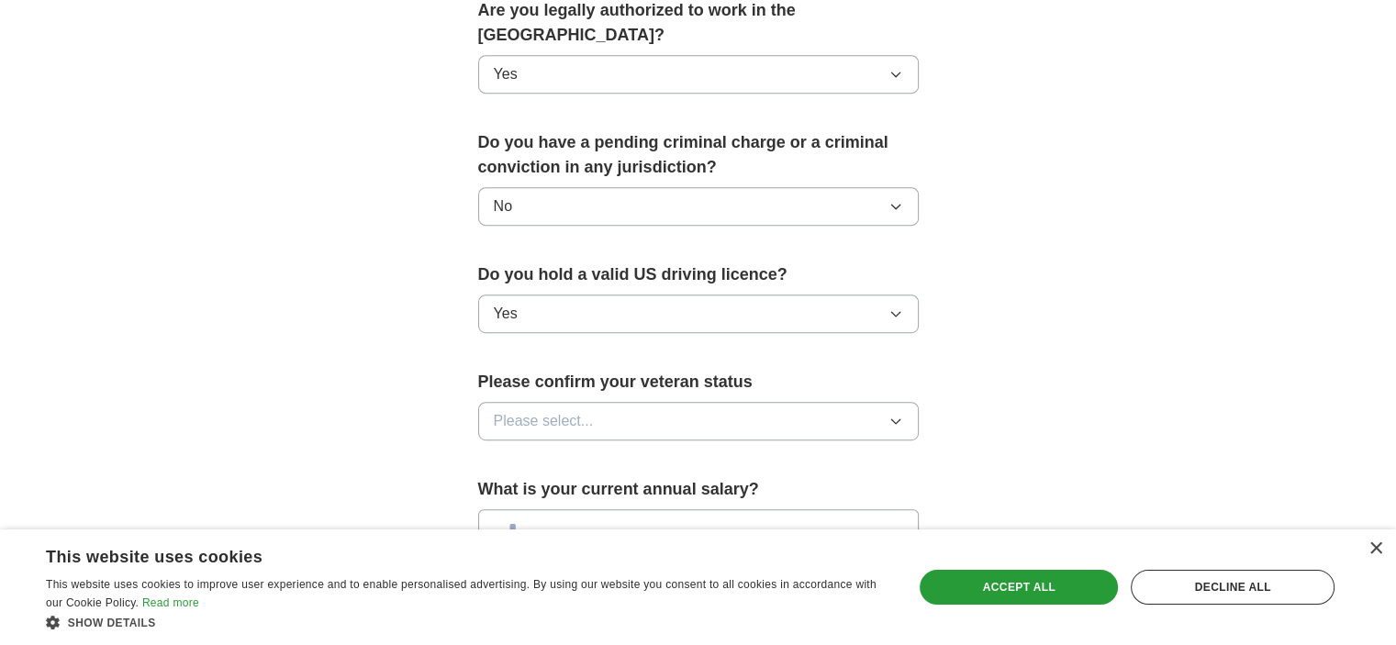
click at [891, 414] on icon "button" at bounding box center [895, 421] width 15 height 15
click at [771, 452] on div "Not applicable" at bounding box center [698, 463] width 409 height 22
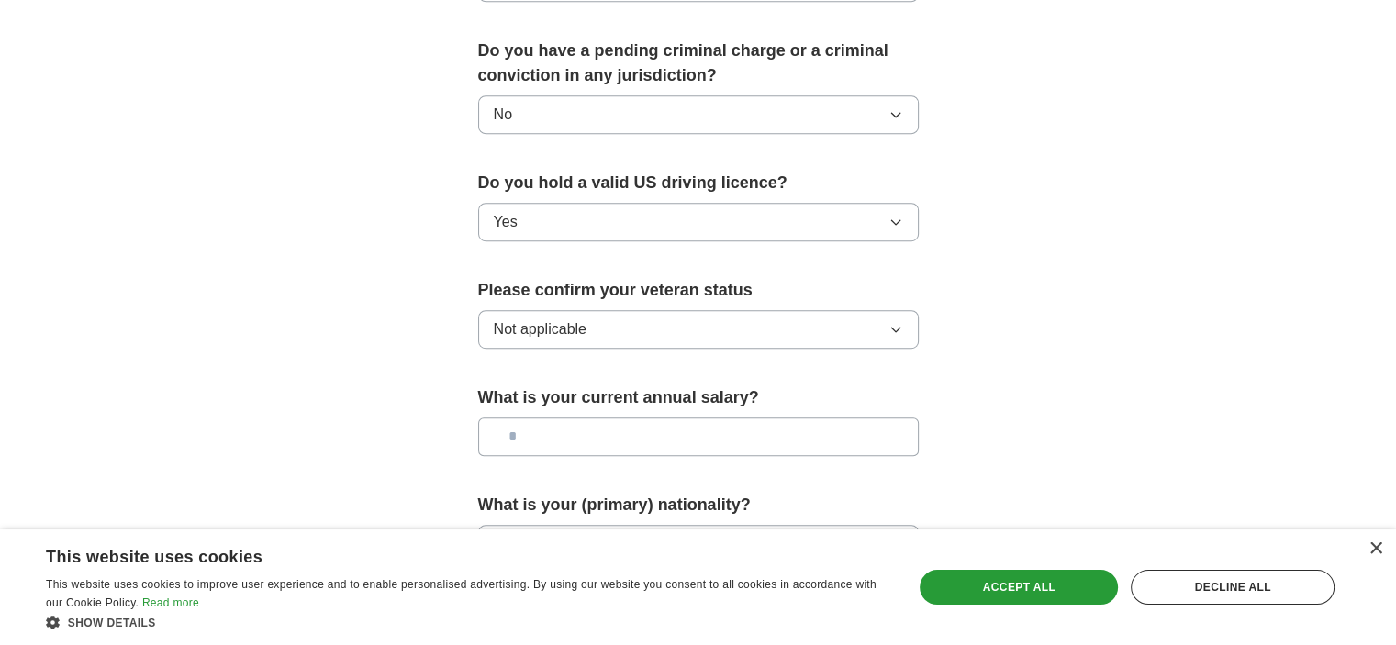
click at [631, 418] on input "text" at bounding box center [698, 437] width 440 height 39
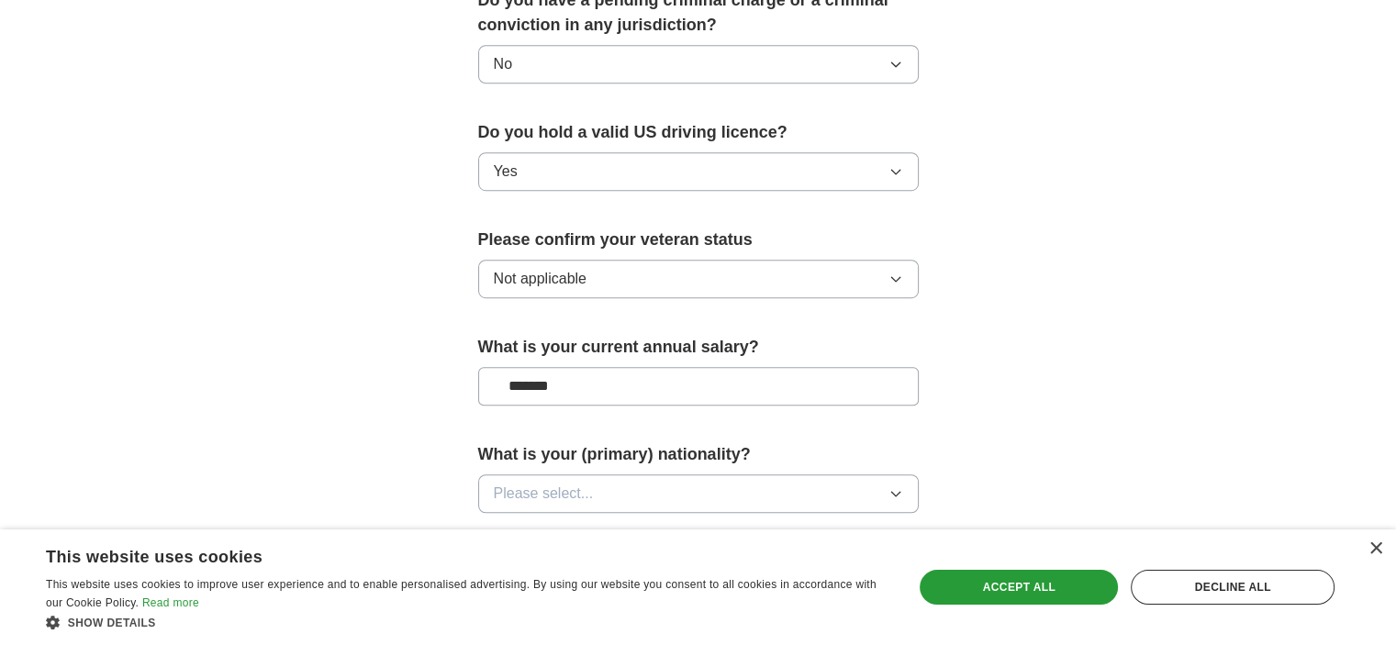
scroll to position [1145, 0]
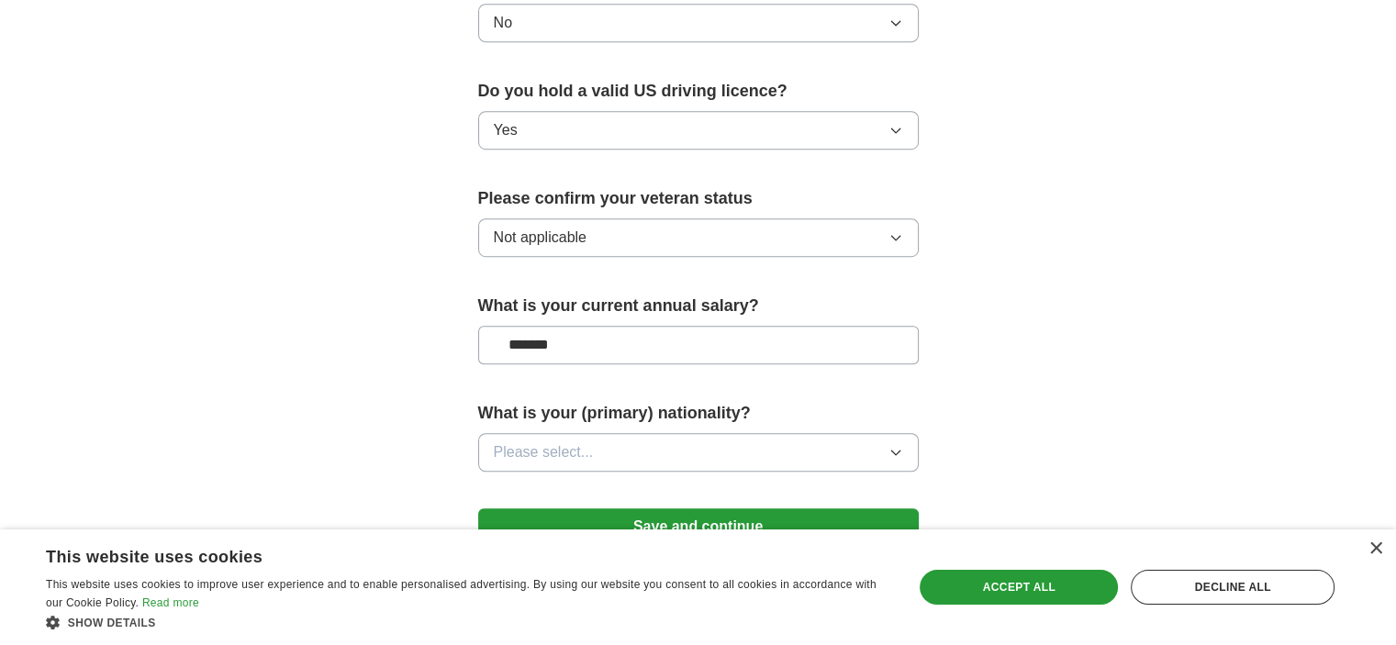
click at [891, 451] on icon "button" at bounding box center [895, 453] width 8 height 5
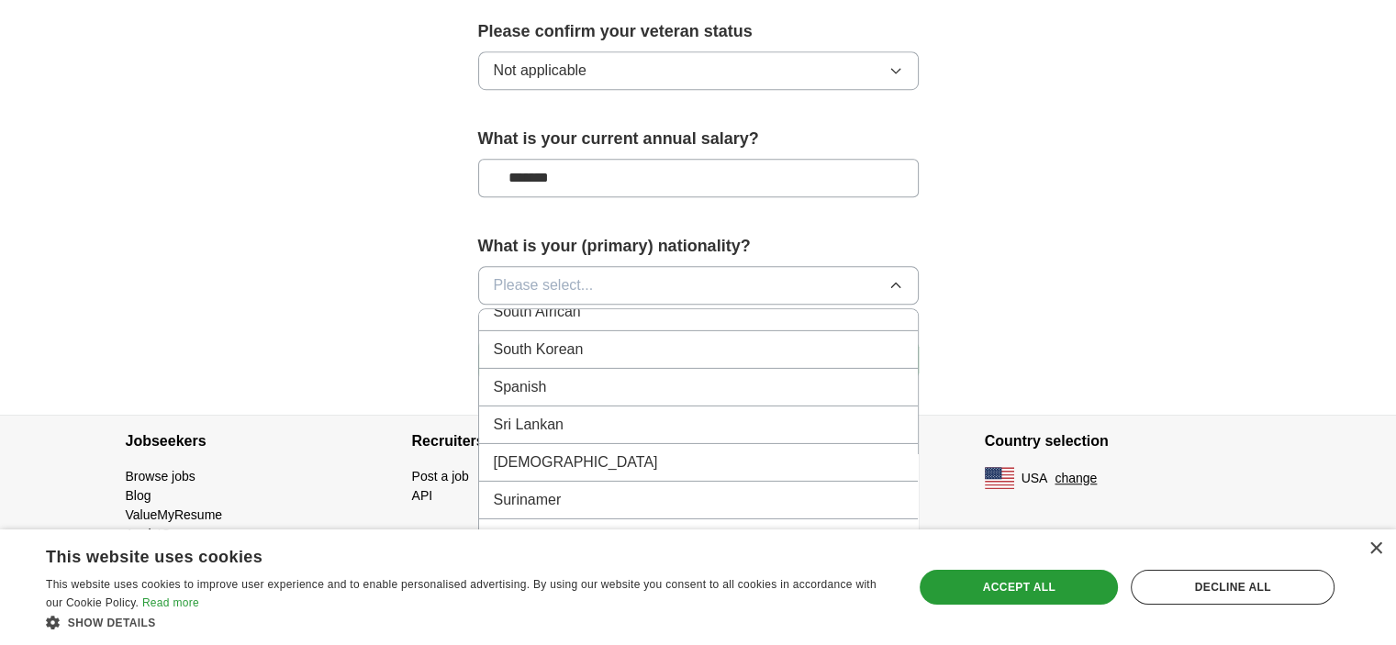
scroll to position [6790, 0]
click at [844, 449] on div "Ukrainian" at bounding box center [698, 460] width 409 height 22
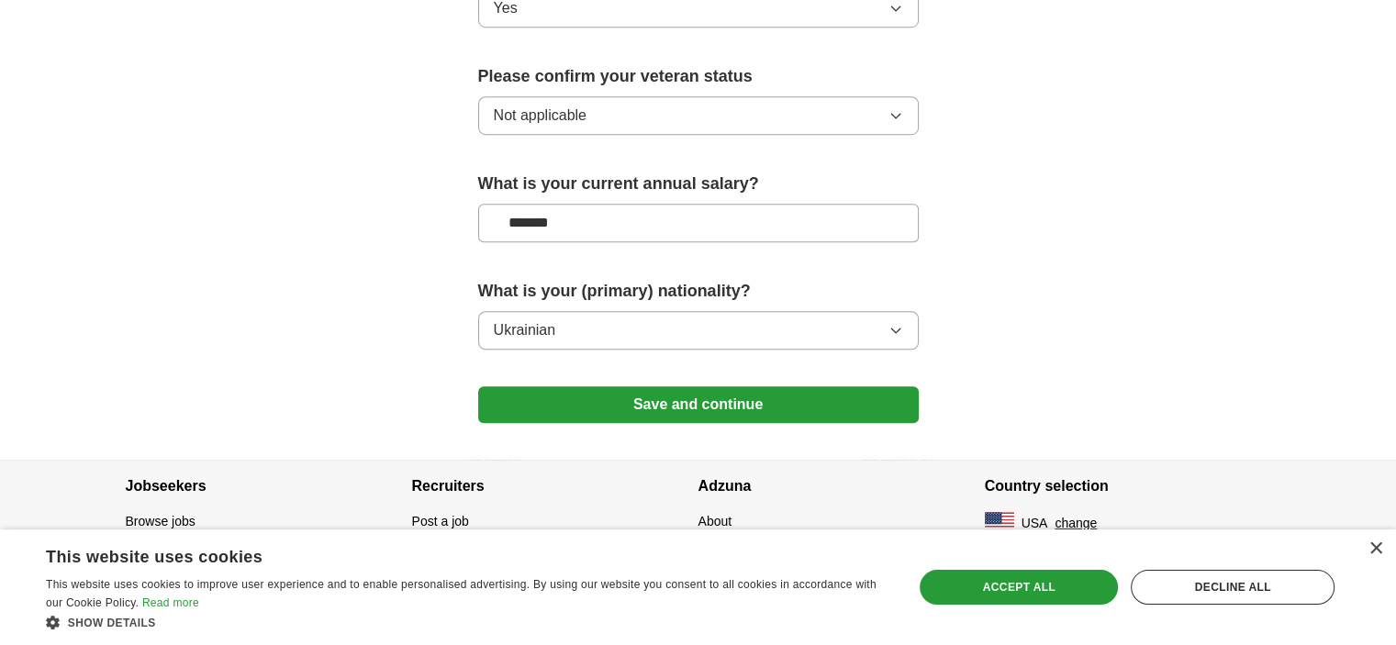
scroll to position [1237, 0]
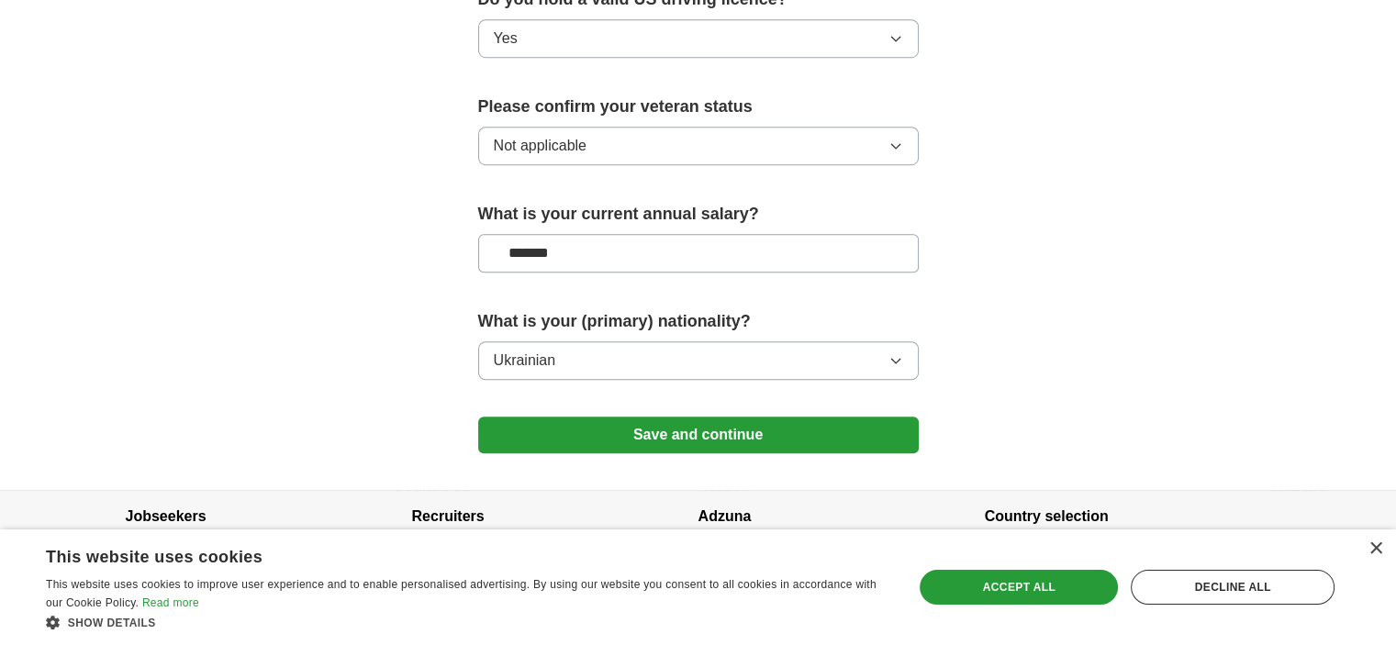
click at [519, 234] on input "*******" at bounding box center [698, 253] width 440 height 39
type input "**"
type input "*******"
click at [735, 417] on button "Save and continue" at bounding box center [698, 435] width 440 height 37
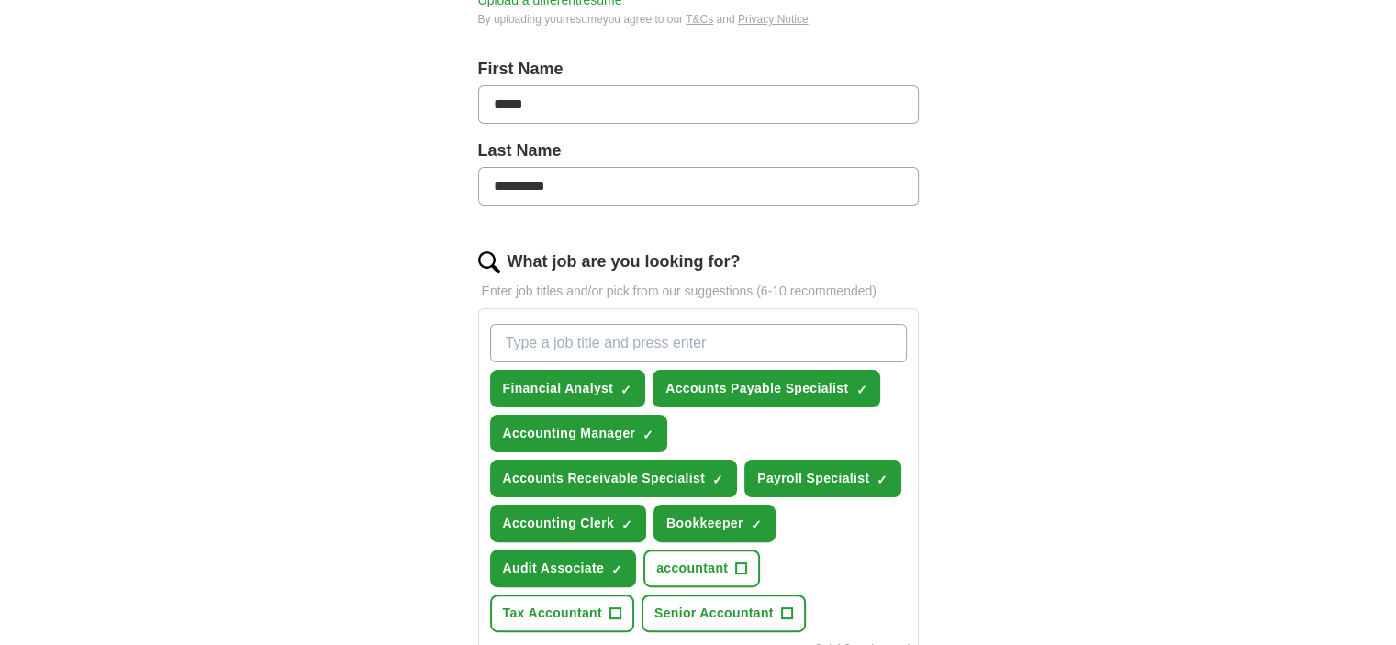
click at [652, 329] on input "What job are you looking for?" at bounding box center [698, 343] width 417 height 39
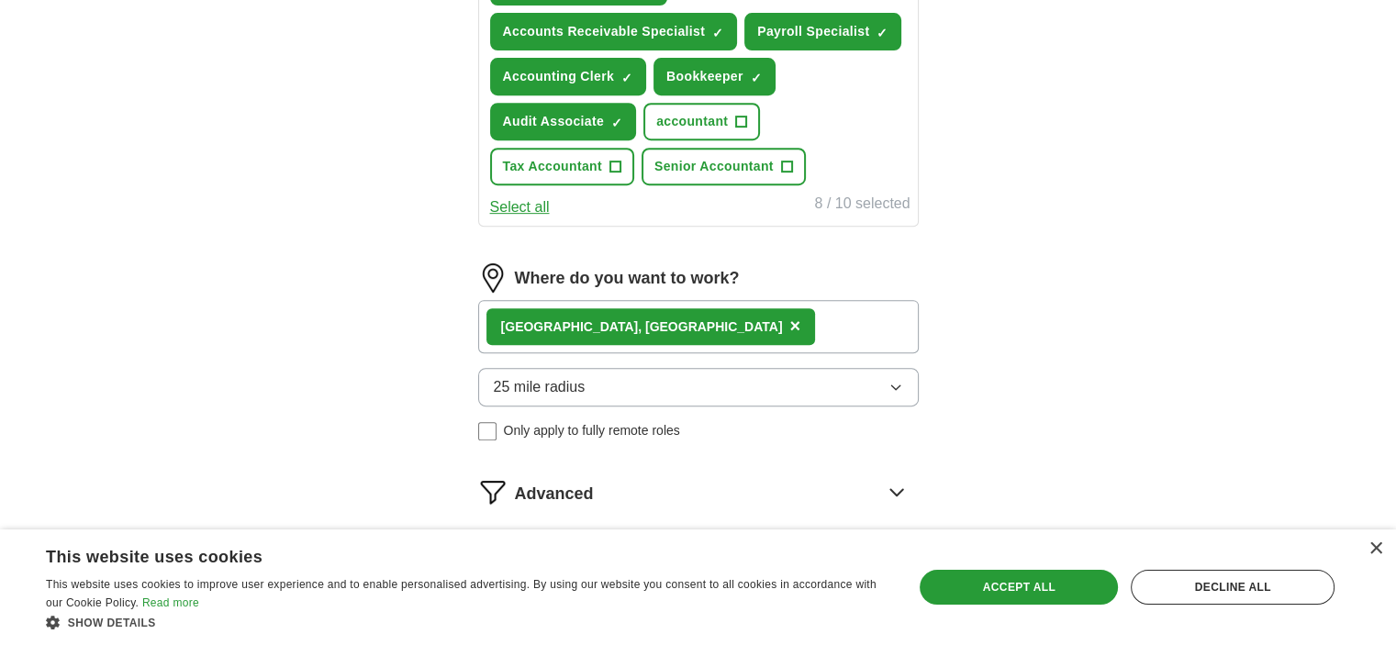
scroll to position [826, 0]
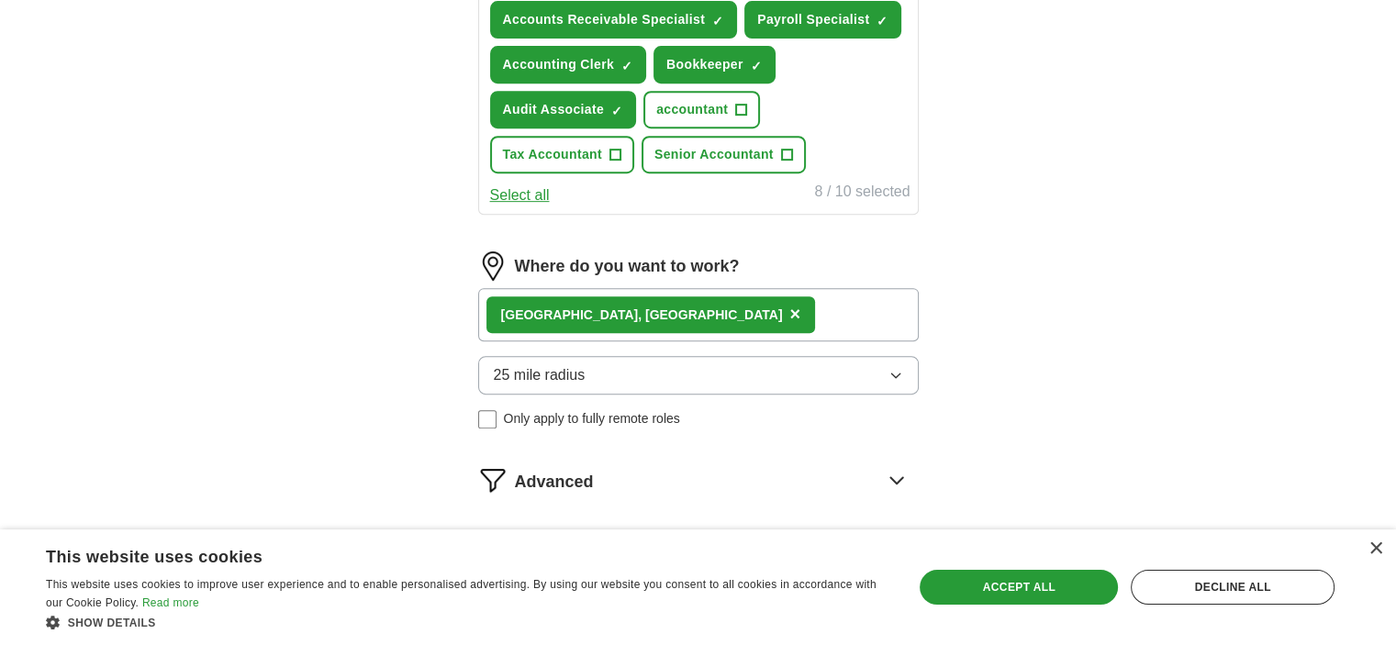
type input "Accounts Payable Specilist"
click at [739, 106] on span "+" at bounding box center [741, 110] width 11 height 15
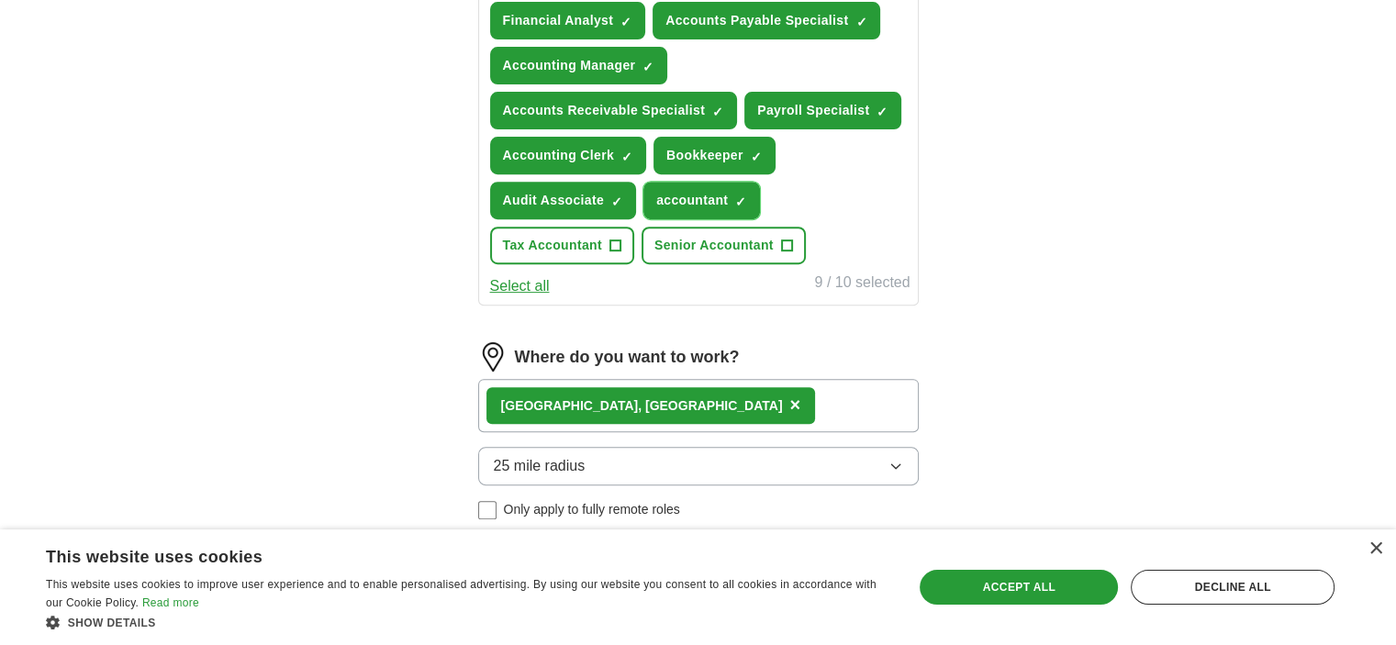
scroll to position [1021, 0]
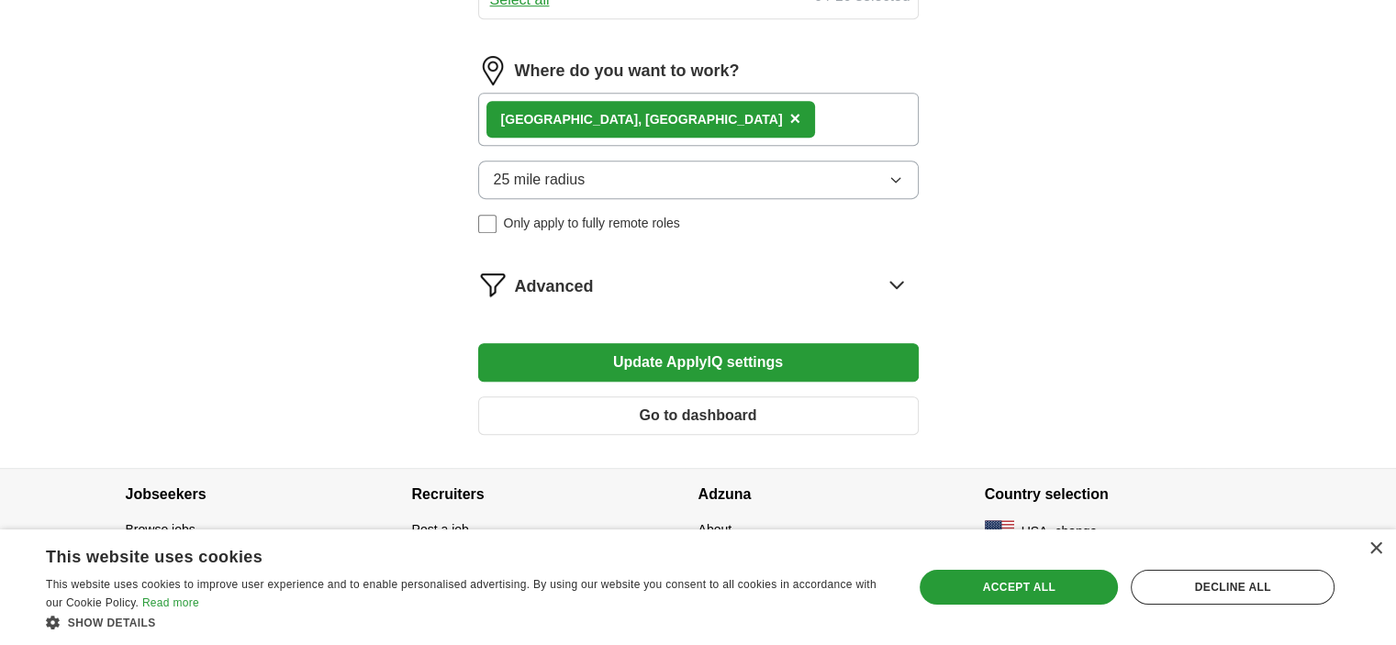
click at [822, 362] on button "Update ApplyIQ settings" at bounding box center [698, 362] width 440 height 39
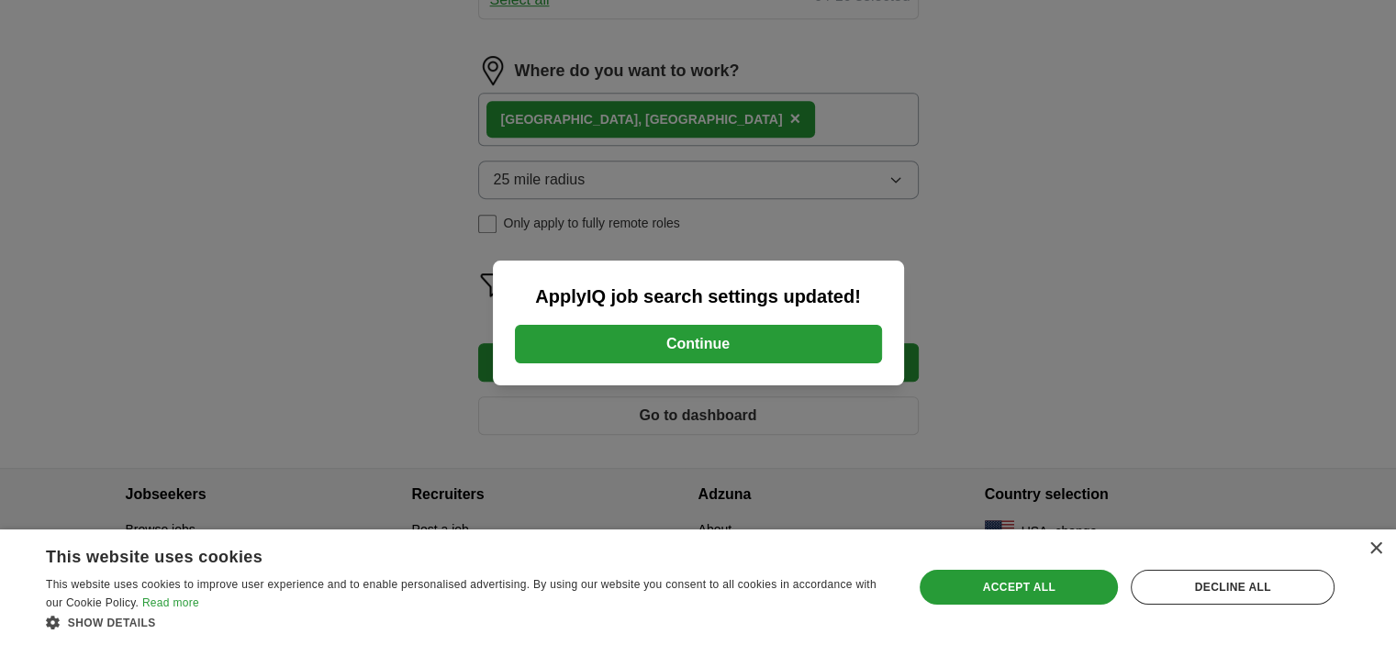
click at [822, 342] on button "Continue" at bounding box center [698, 344] width 367 height 39
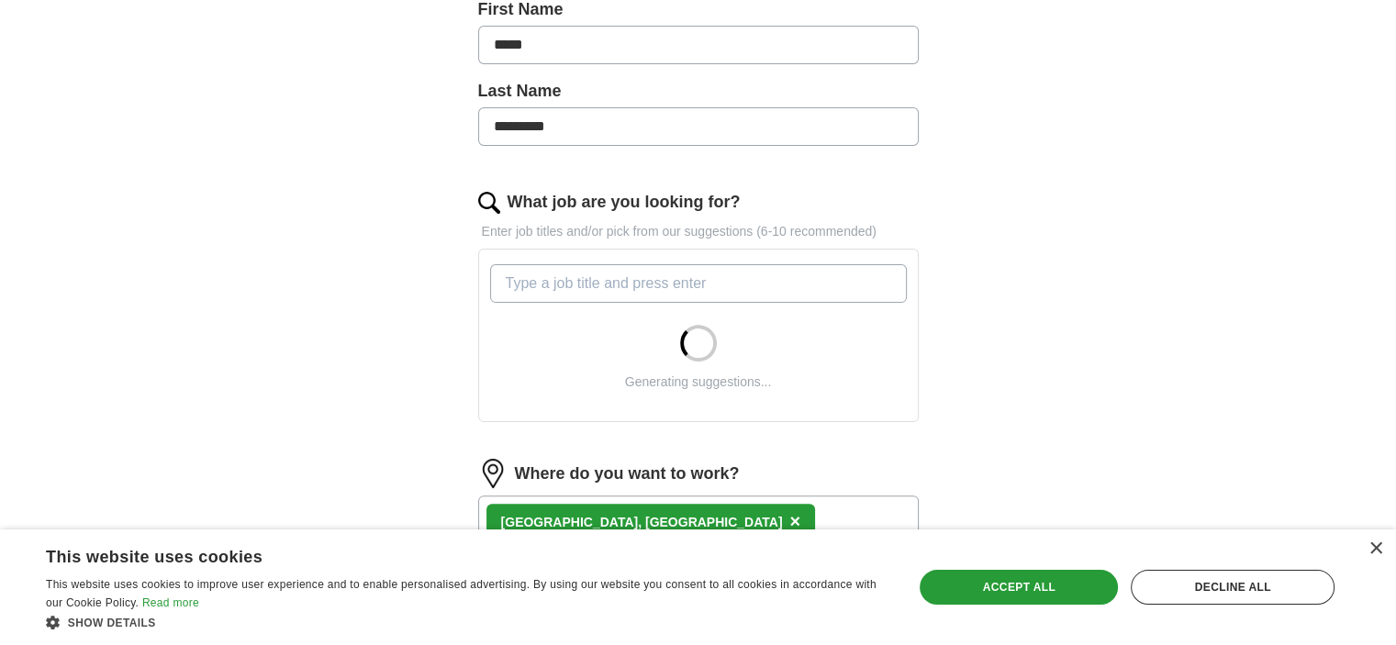
scroll to position [459, 0]
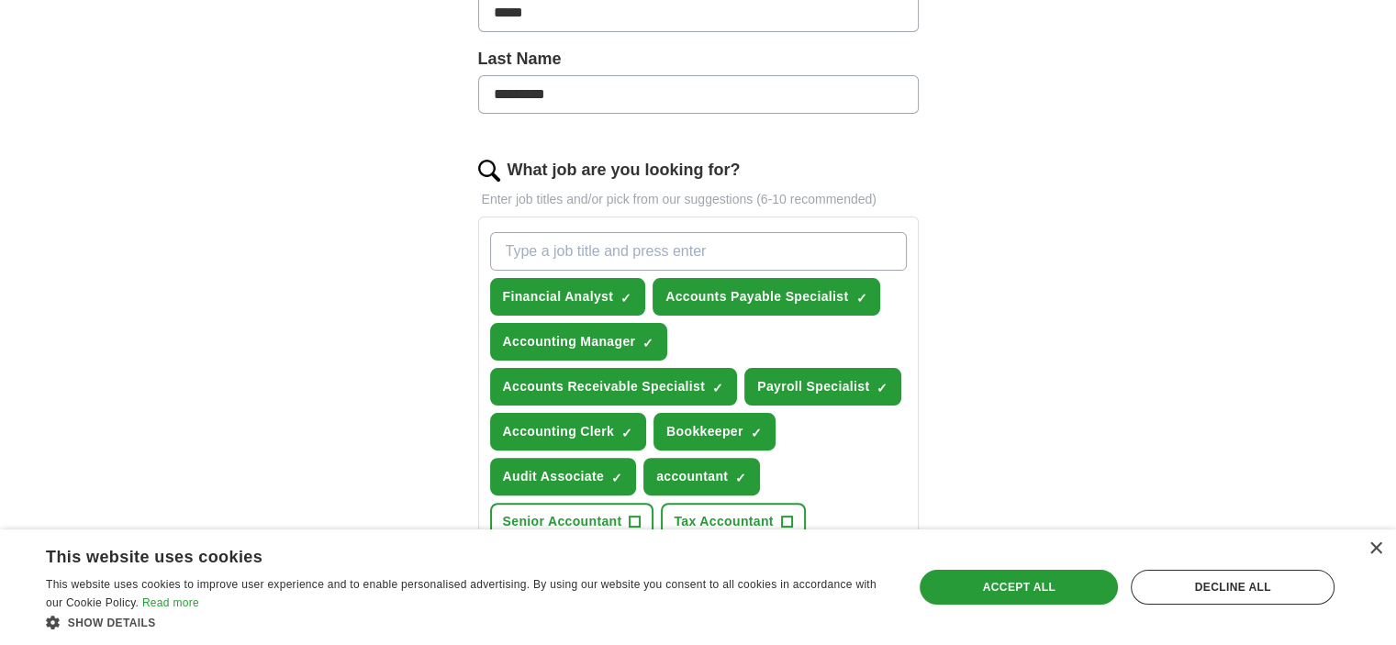
click at [613, 251] on input "What job are you looking for?" at bounding box center [698, 251] width 417 height 39
click at [0, 0] on span "×" at bounding box center [0, 0] width 0 height 0
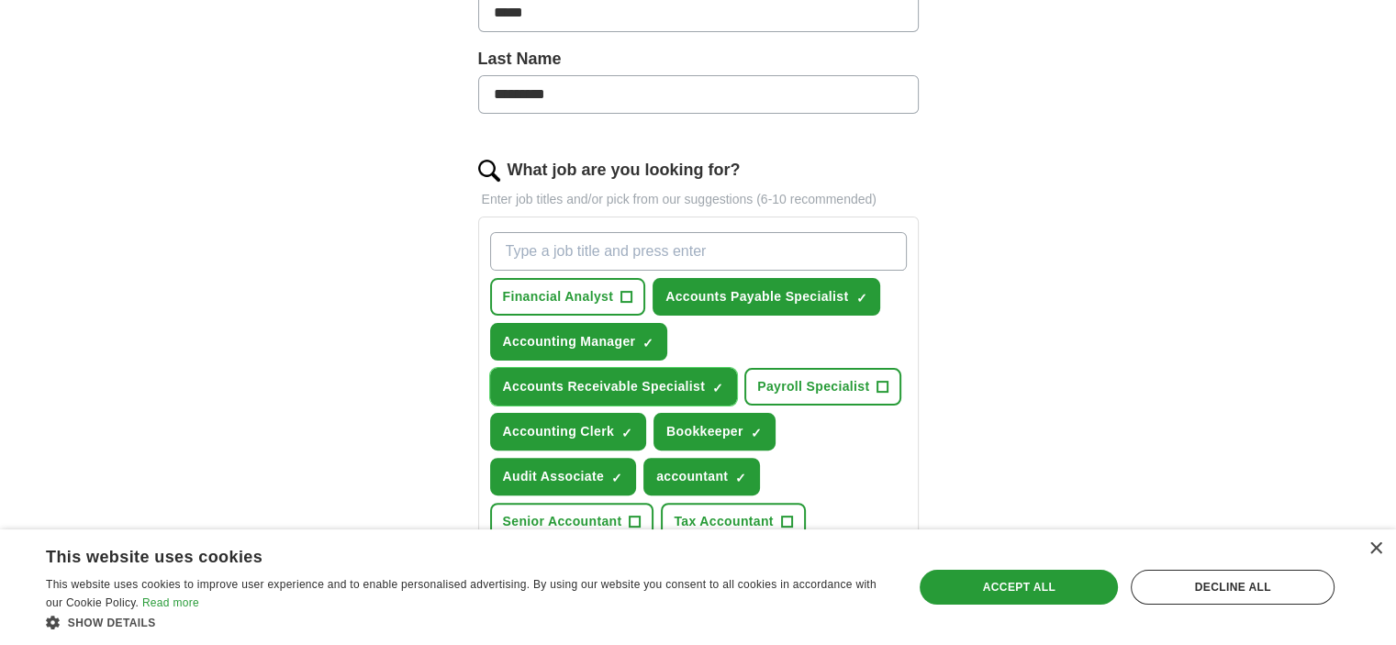
click at [0, 0] on span "×" at bounding box center [0, 0] width 0 height 0
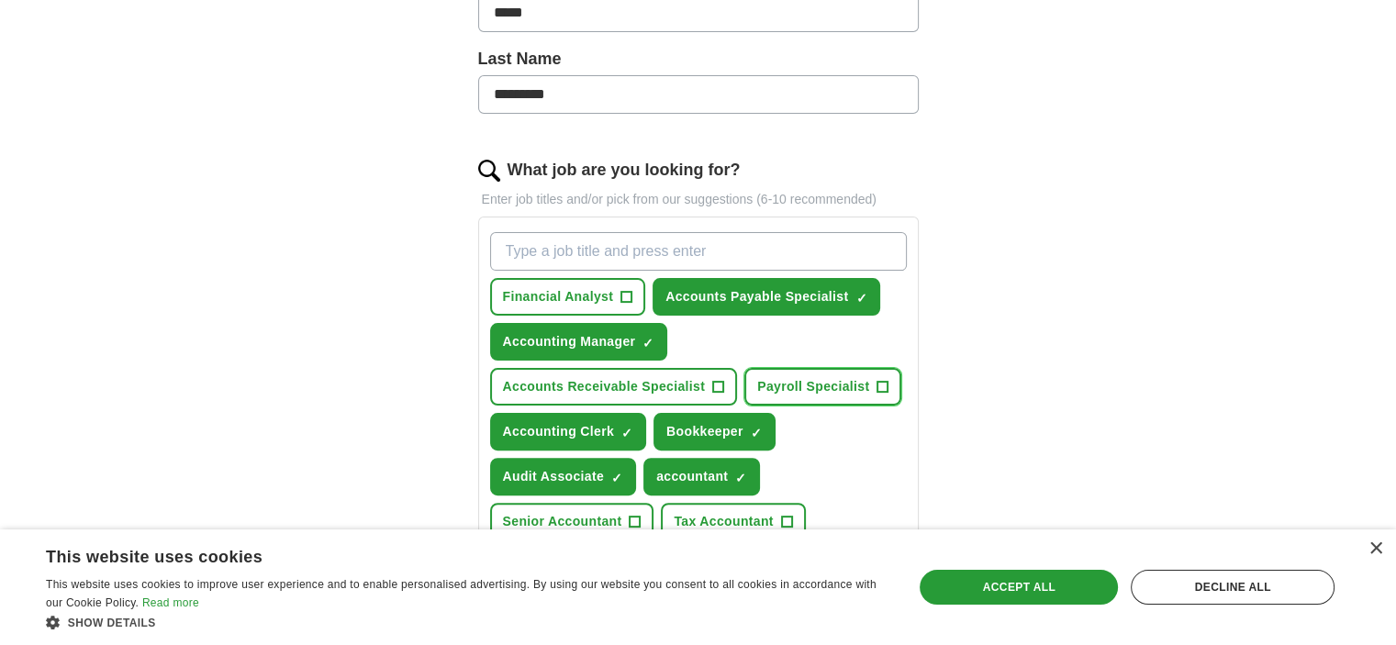
click at [877, 380] on span "+" at bounding box center [882, 387] width 11 height 15
click at [624, 290] on span "+" at bounding box center [626, 297] width 11 height 15
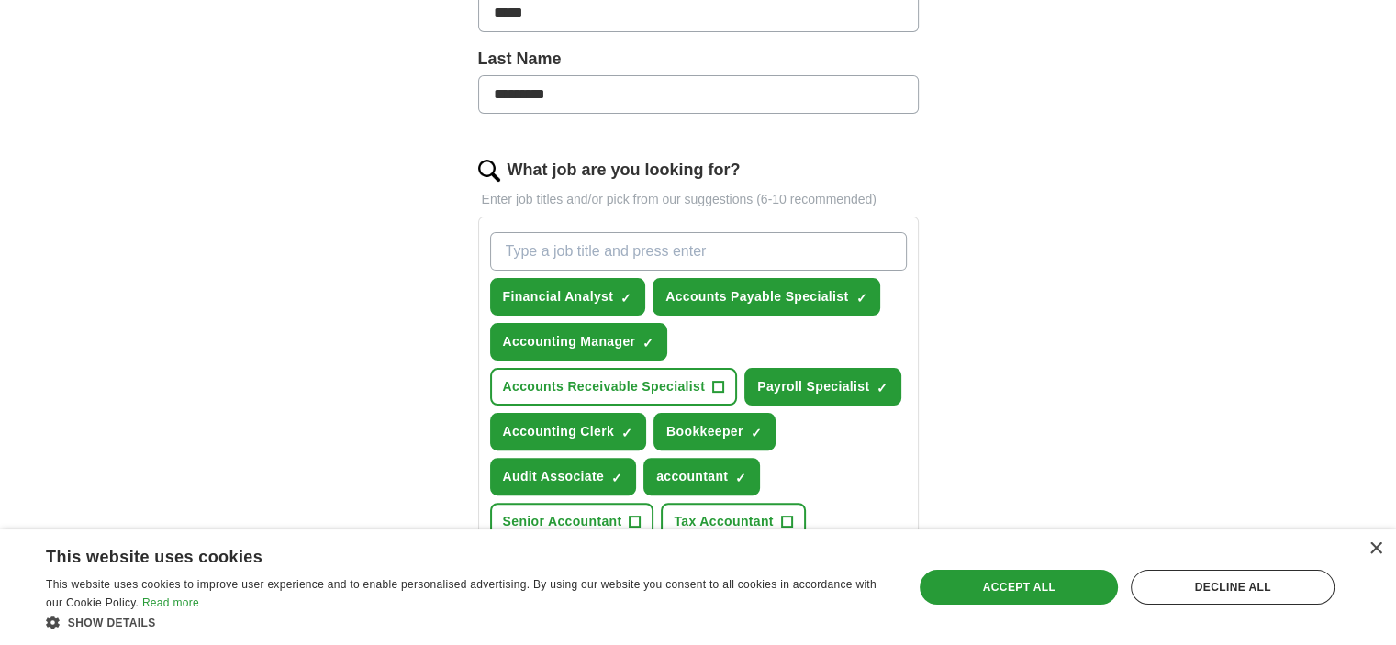
click at [551, 238] on input "What job are you looking for?" at bounding box center [698, 251] width 417 height 39
type input "Accounts Payable Specialist"
click at [719, 383] on span "+" at bounding box center [718, 387] width 11 height 15
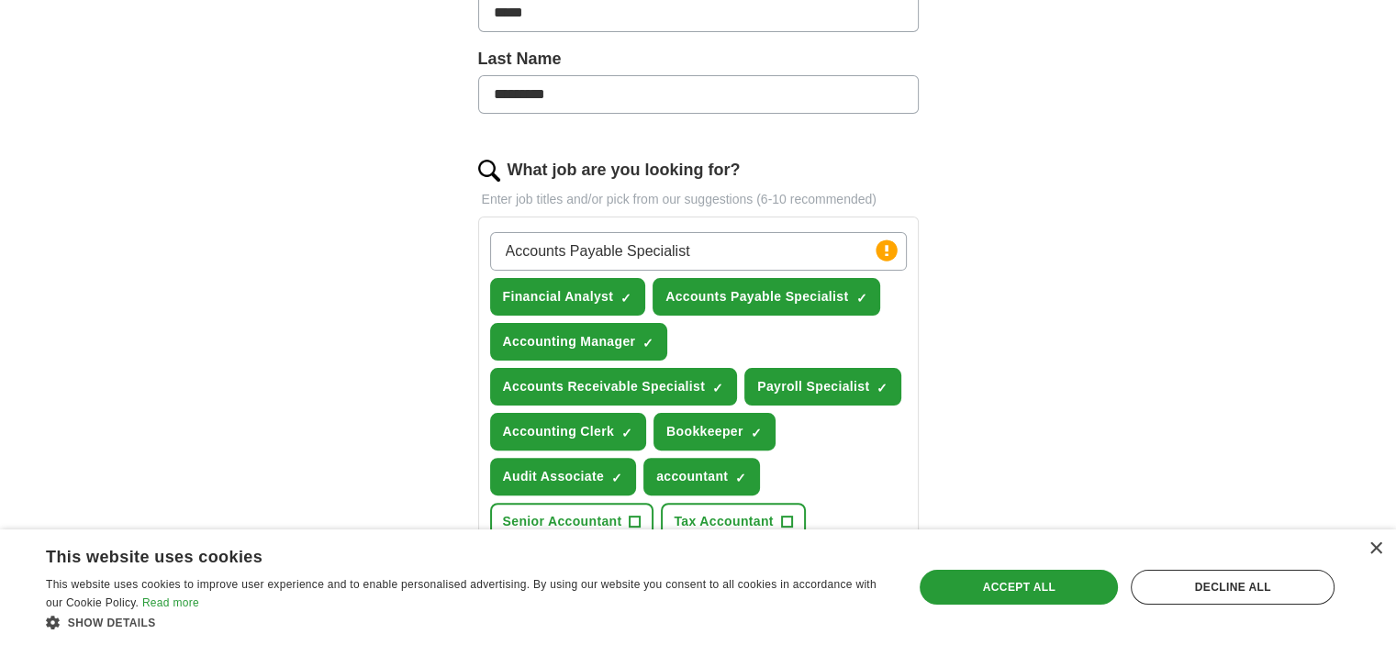
click at [718, 260] on input "Accounts Payable Specialist" at bounding box center [698, 251] width 417 height 39
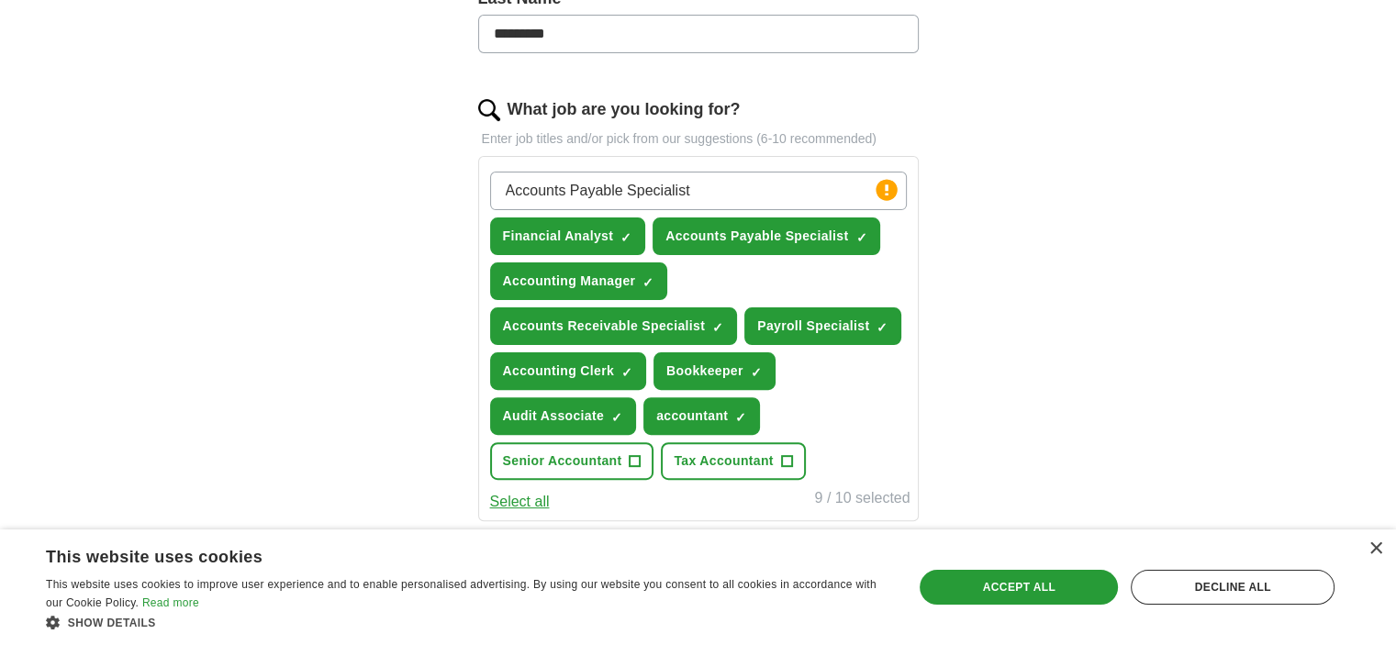
scroll to position [551, 0]
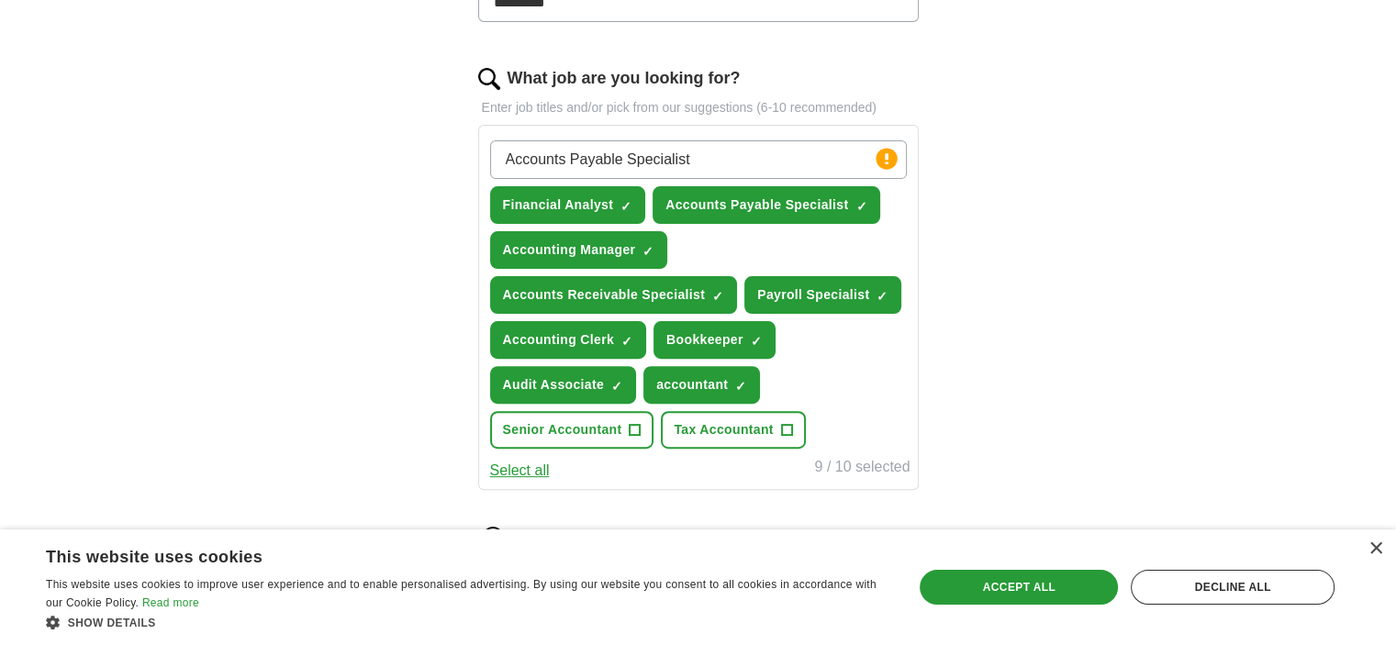
drag, startPoint x: 745, startPoint y: 157, endPoint x: 440, endPoint y: 179, distance: 305.4
click at [440, 179] on div "Let ApplyIQ do the hard work of searching and applying for jobs. Just tell us w…" at bounding box center [698, 273] width 587 height 1331
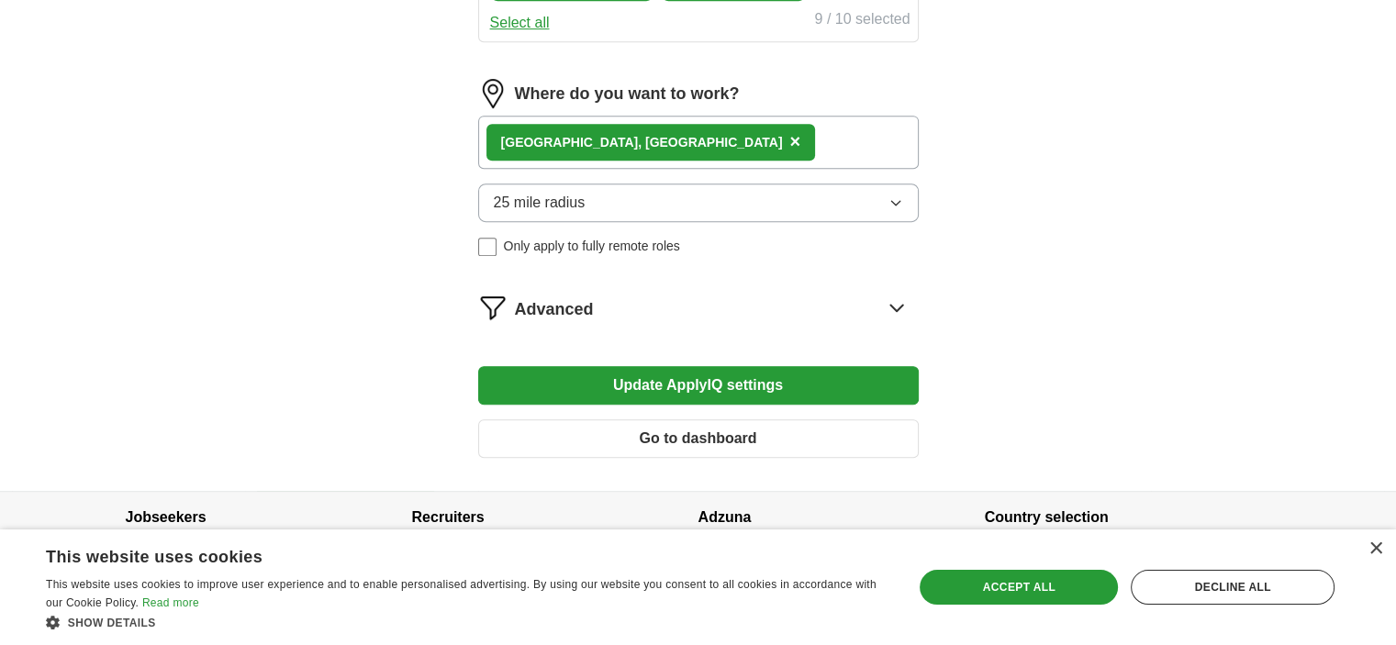
scroll to position [1021, 0]
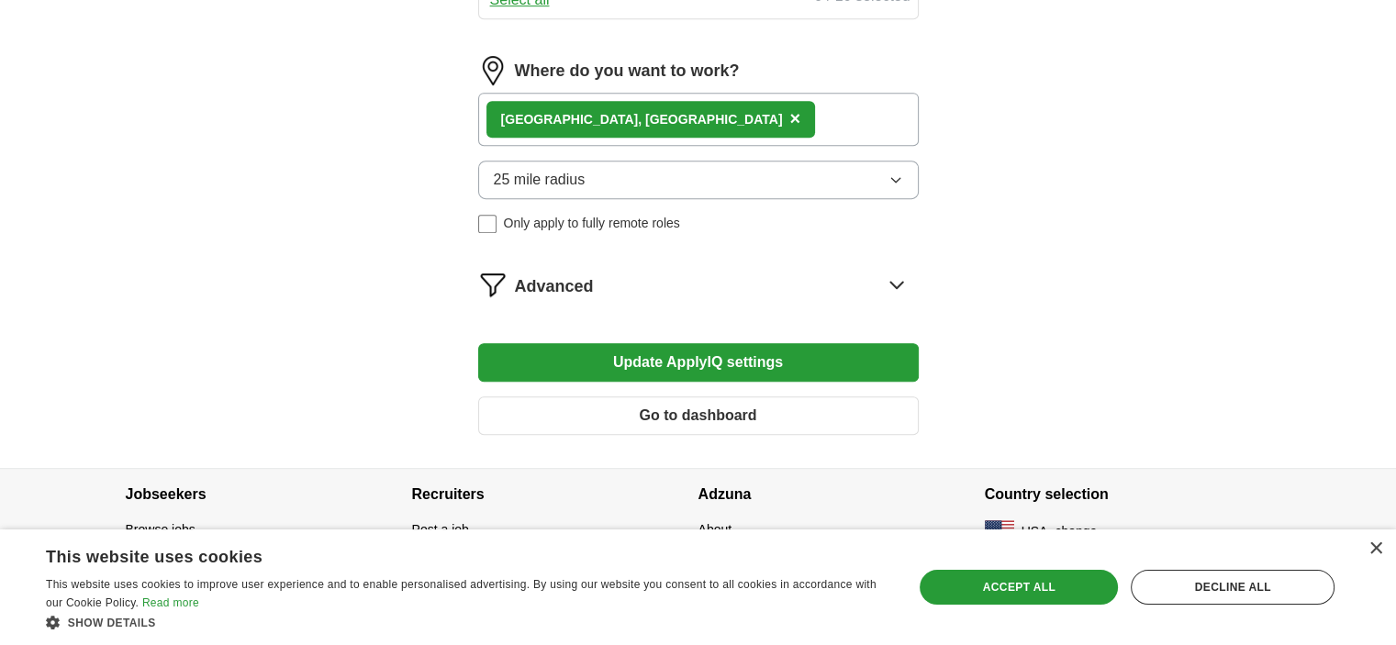
click at [865, 358] on button "Update ApplyIQ settings" at bounding box center [698, 362] width 440 height 39
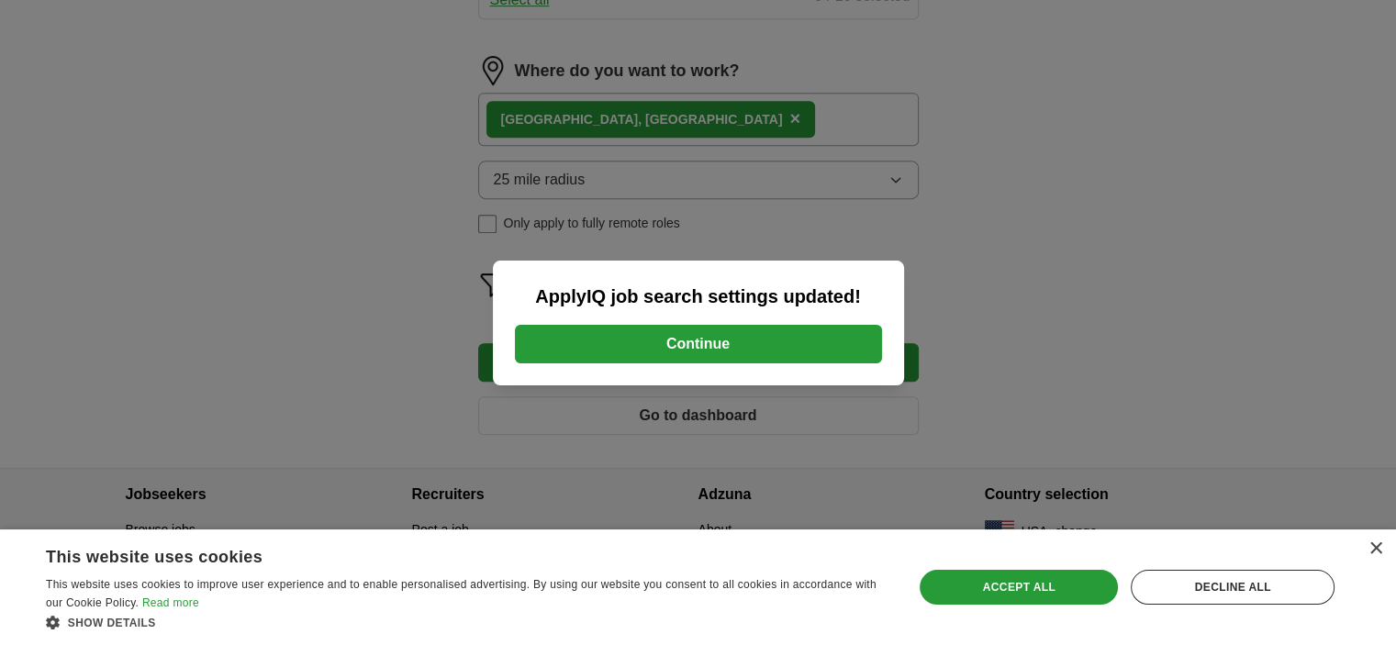
click at [853, 352] on button "Continue" at bounding box center [698, 344] width 367 height 39
